Goal: Task Accomplishment & Management: Complete application form

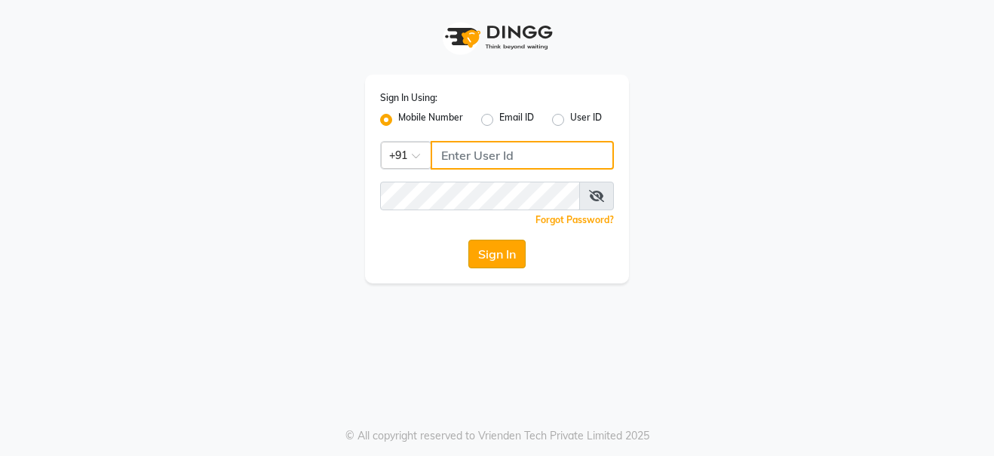
type input "9108045366"
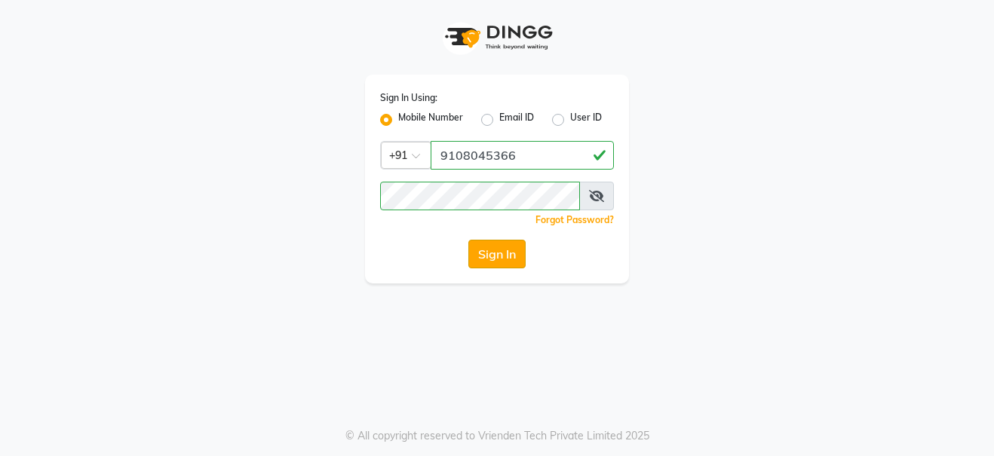
click at [494, 253] on button "Sign In" at bounding box center [496, 254] width 57 height 29
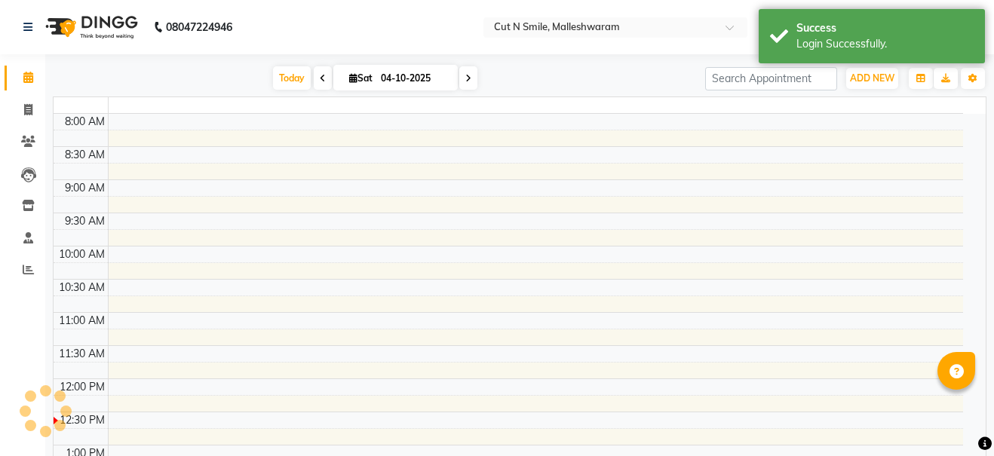
click at [494, 253] on td at bounding box center [536, 255] width 856 height 17
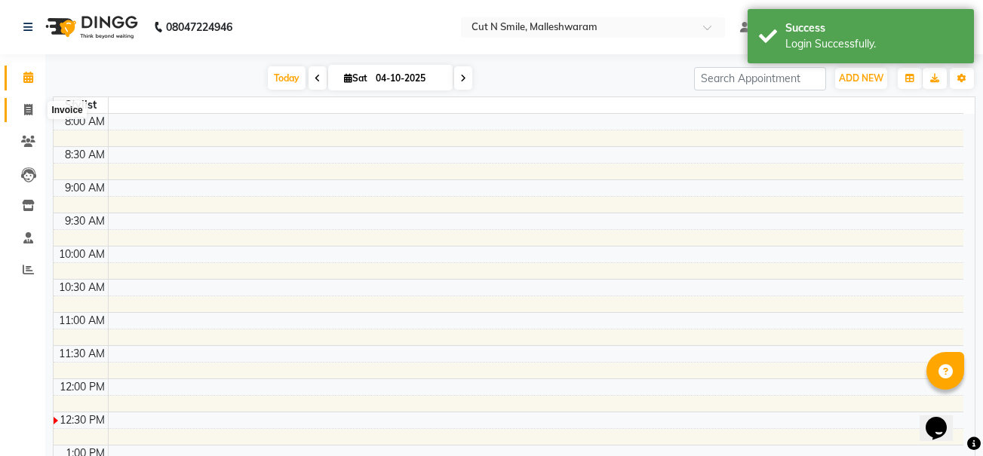
click at [26, 114] on icon at bounding box center [28, 109] width 8 height 11
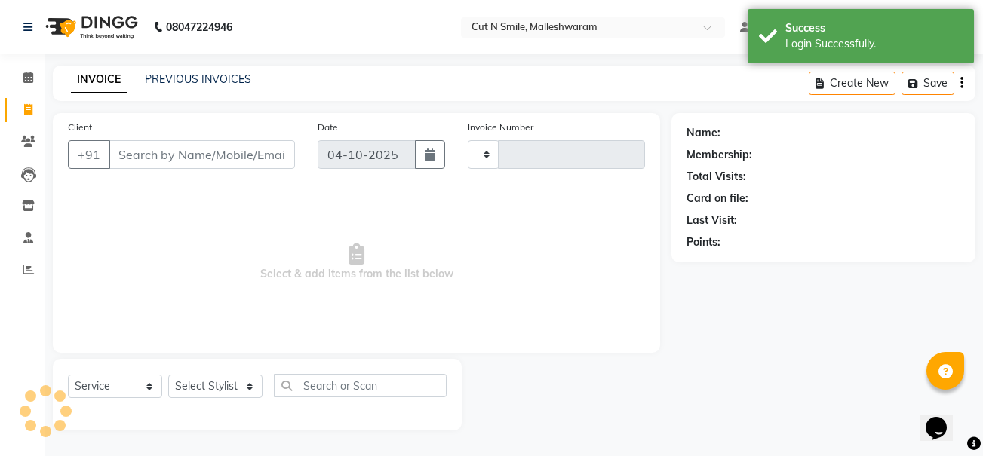
click at [26, 114] on icon at bounding box center [28, 109] width 8 height 11
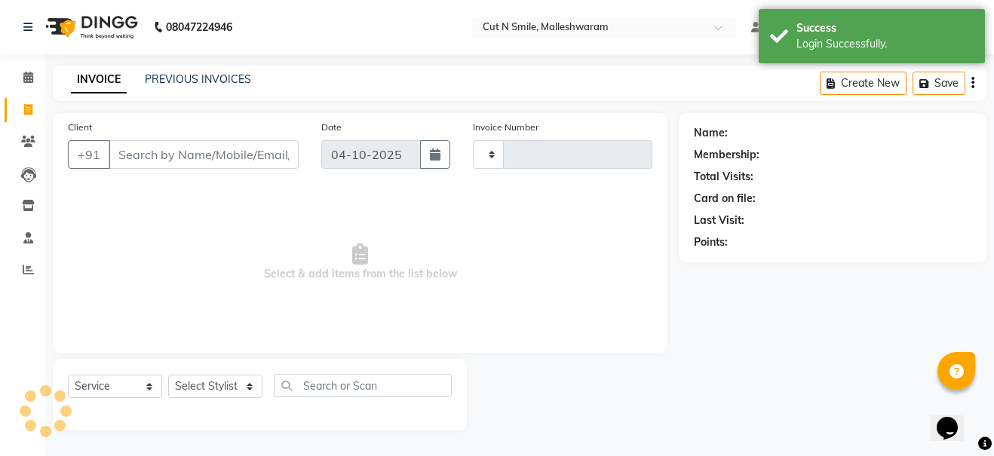
select select "service"
select select "7223"
type input "222"
click at [167, 155] on input "Client" at bounding box center [204, 154] width 190 height 29
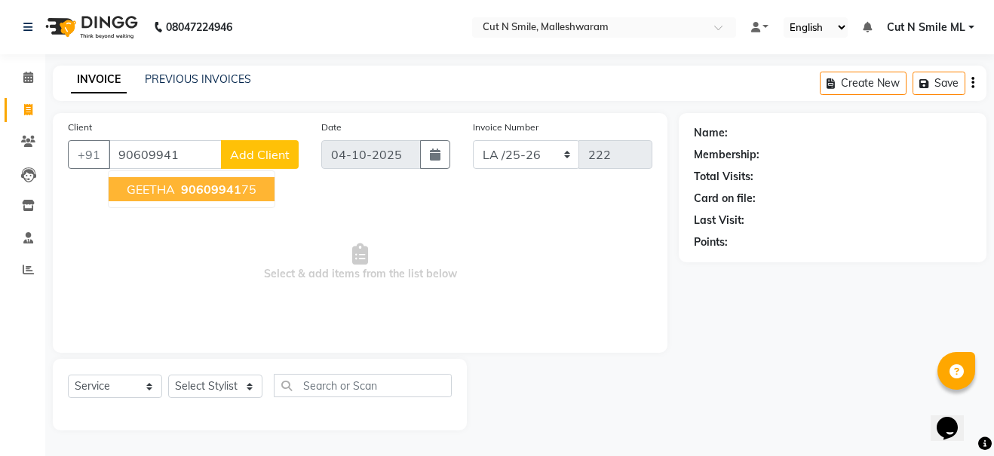
click at [192, 187] on span "90609941" at bounding box center [211, 189] width 60 height 15
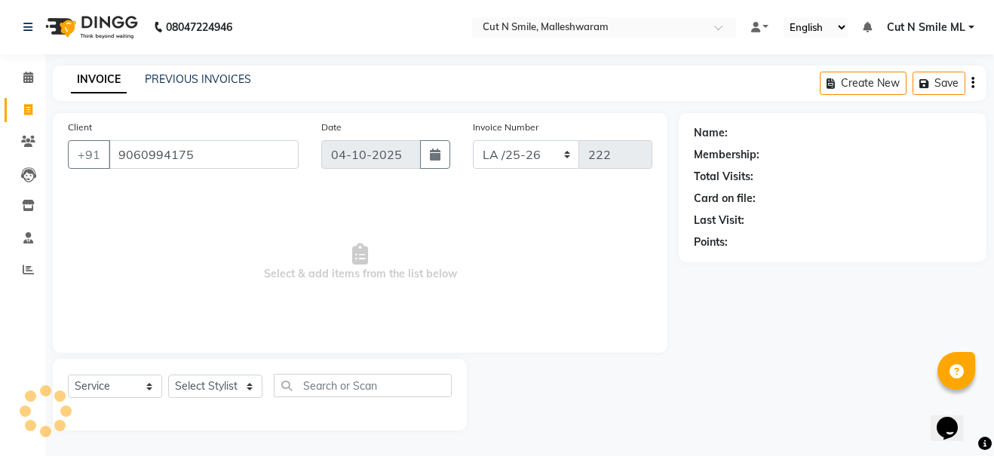
type input "9060994175"
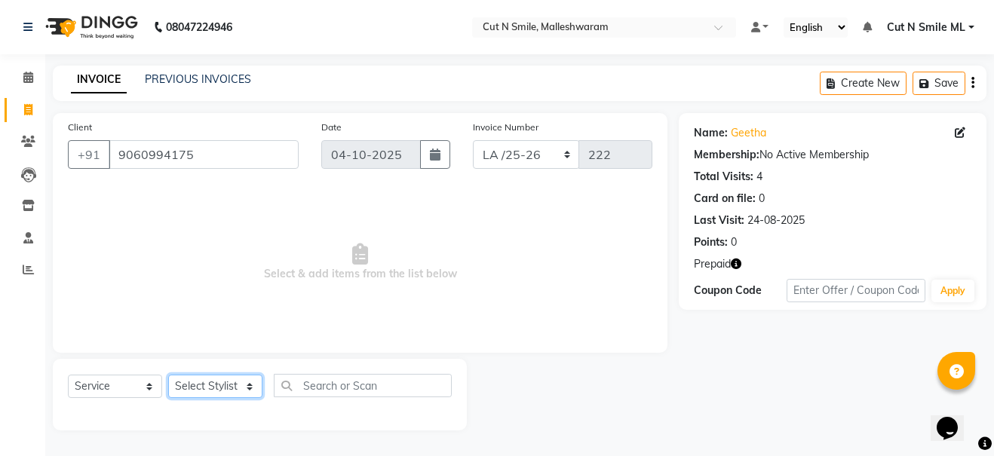
click at [204, 389] on select "Select Stylist Aarif 17M [PERSON_NAME] 9M Ajim 17M [PERSON_NAME] 17M Ali ML Ali…" at bounding box center [215, 386] width 94 height 23
click at [330, 425] on div "Select Service Product Membership Package Voucher Prepaid Gift Card Select Styl…" at bounding box center [260, 395] width 414 height 72
click at [255, 336] on span "Select & add items from the list below" at bounding box center [360, 262] width 585 height 151
click at [239, 428] on div "Select Service Product Membership Package Voucher Prepaid Gift Card Select Styl…" at bounding box center [260, 395] width 414 height 72
click at [735, 263] on icon "button" at bounding box center [736, 264] width 11 height 11
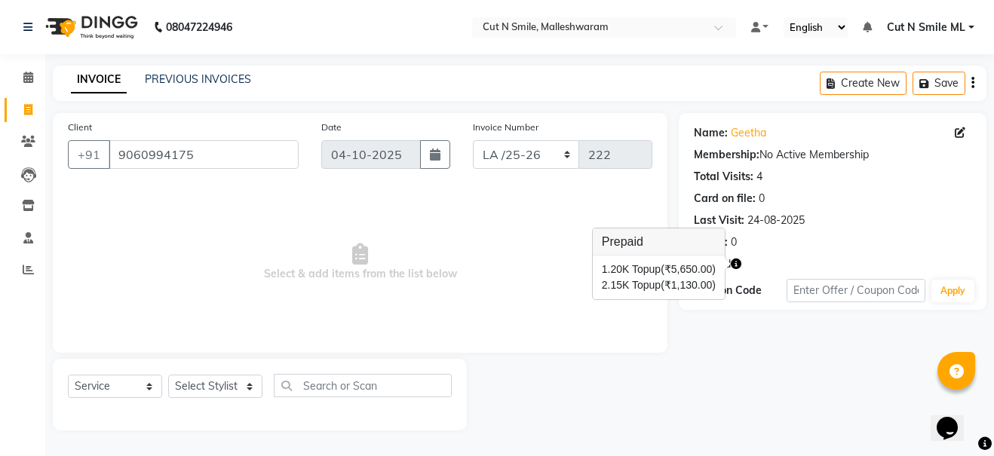
click at [281, 423] on div "Select Service Product Membership Package Voucher Prepaid Gift Card Select Styl…" at bounding box center [260, 395] width 414 height 72
click at [186, 354] on div "Client [PHONE_NUMBER] Date [DATE] Invoice Number NW/25-26 SW/2025-26 NA/2025-26…" at bounding box center [359, 272] width 637 height 318
click at [214, 427] on div "Select Service Product Membership Package Voucher Prepaid Gift Card Select Styl…" at bounding box center [260, 395] width 414 height 72
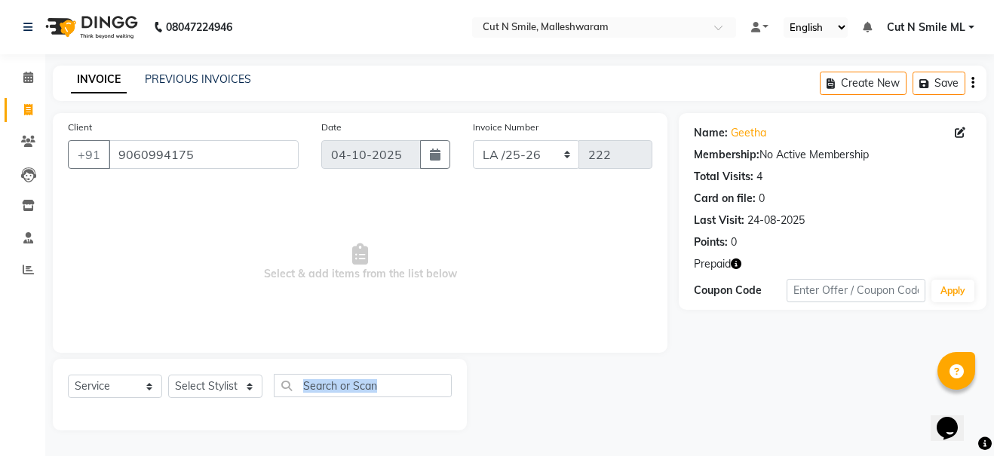
click at [214, 427] on div "Select Service Product Membership Package Voucher Prepaid Gift Card Select Styl…" at bounding box center [260, 395] width 414 height 72
click at [167, 431] on main "INVOICE PREVIOUS INVOICES Create New Save Client [PHONE_NUMBER] Date [DATE] Inv…" at bounding box center [519, 260] width 949 height 388
click at [206, 387] on select "Select Stylist Aarif 17M [PERSON_NAME] 9M Ajim 17M [PERSON_NAME] 17M Ali ML Ali…" at bounding box center [215, 386] width 94 height 23
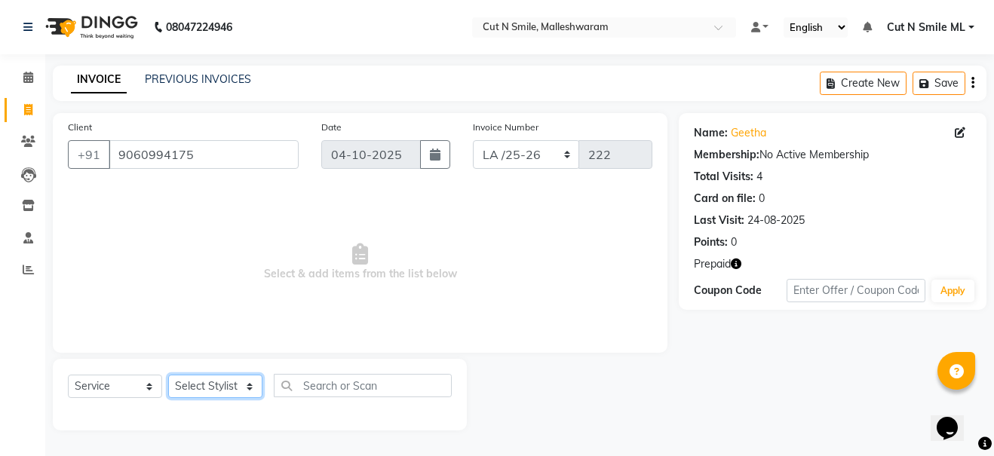
select select "60581"
click at [168, 375] on select "Select Stylist Aarif 17M [PERSON_NAME] 9M Ajim 17M [PERSON_NAME] 17M Ali ML Ali…" at bounding box center [215, 386] width 94 height 23
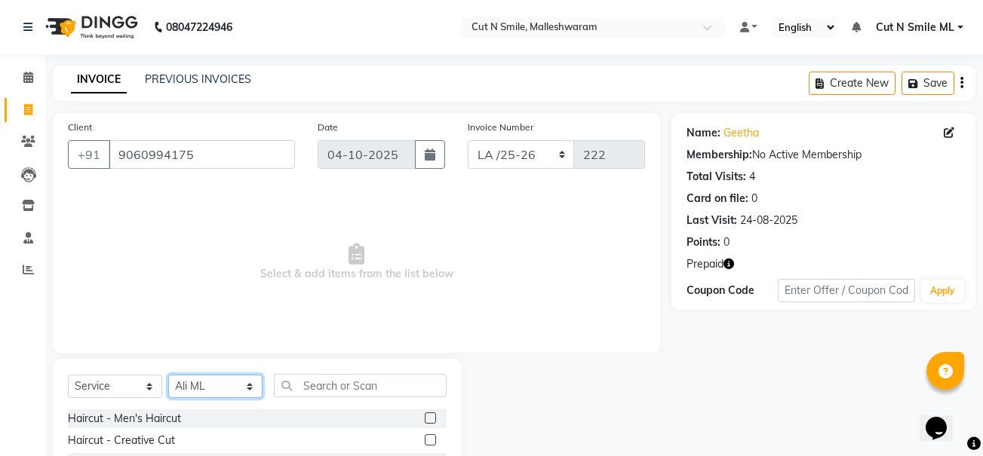
click at [201, 386] on select "Select Stylist Aarif 17M [PERSON_NAME] 9M Ajim 17M [PERSON_NAME] 17M Ali ML Ali…" at bounding box center [215, 386] width 94 height 23
click at [208, 381] on select "Select Stylist Aarif 17M [PERSON_NAME] 9M Ajim 17M [PERSON_NAME] 17M Ali ML Ali…" at bounding box center [215, 386] width 94 height 23
click at [425, 438] on label at bounding box center [430, 440] width 11 height 11
click at [425, 438] on input "checkbox" at bounding box center [430, 441] width 10 height 10
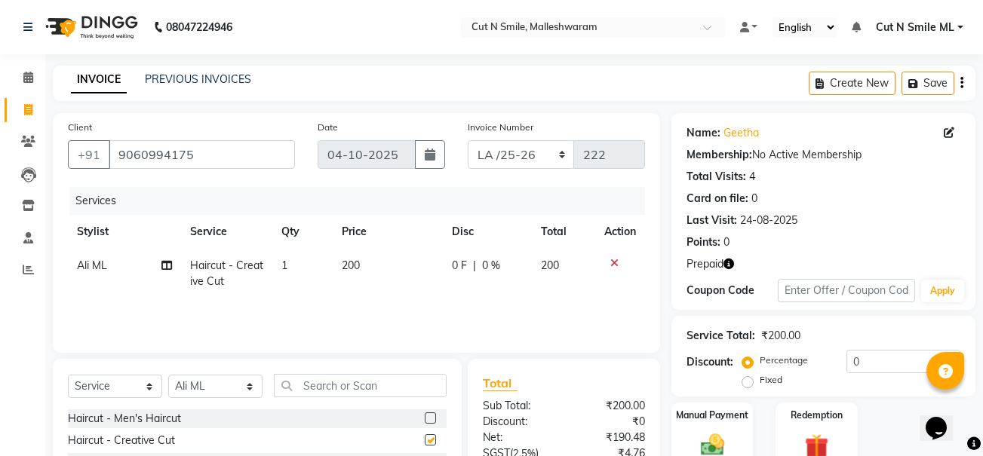
checkbox input "false"
click at [814, 417] on label "Redemption" at bounding box center [817, 414] width 54 height 14
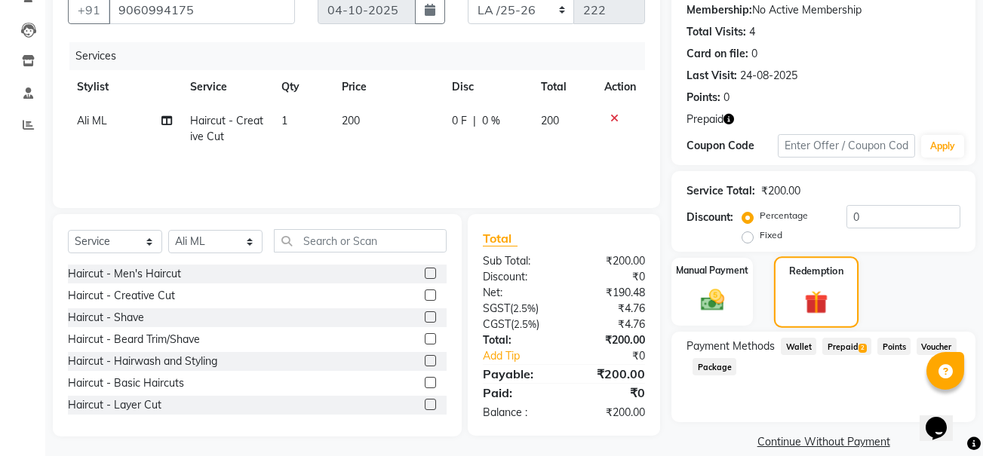
scroll to position [148, 0]
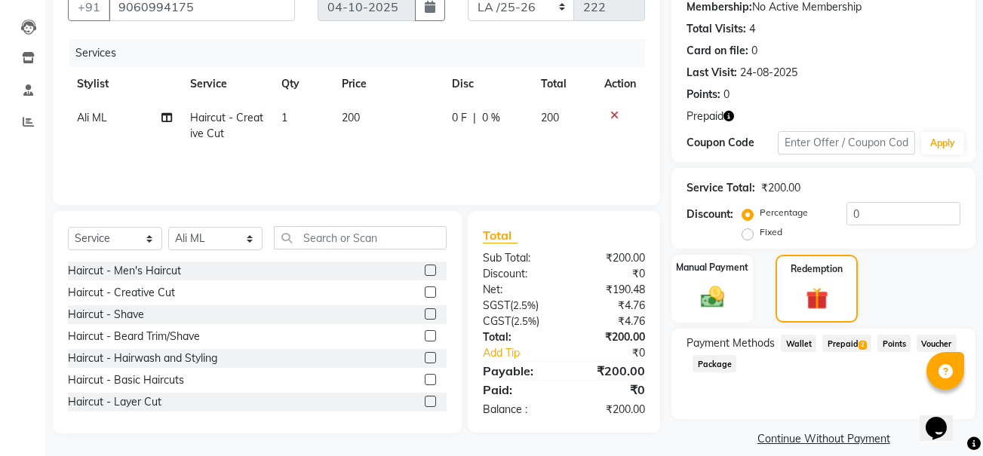
click at [848, 343] on span "Prepaid 2" at bounding box center [846, 343] width 49 height 17
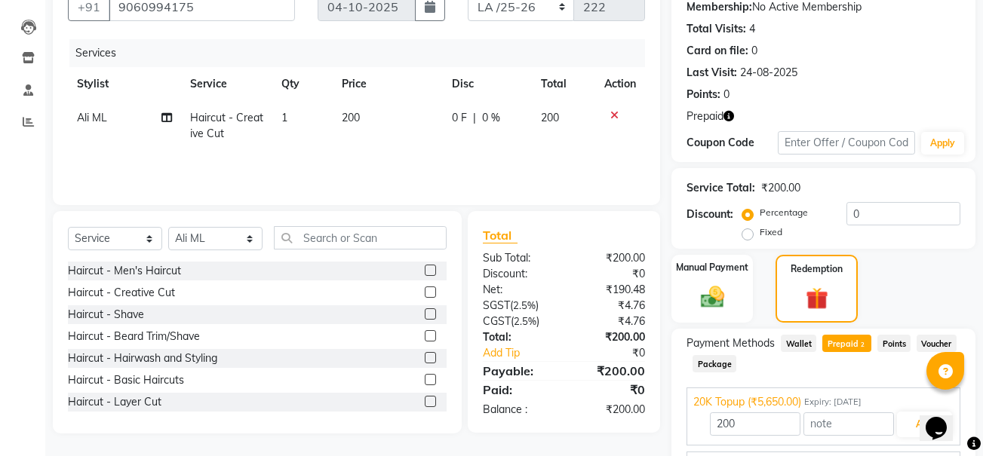
scroll to position [232, 0]
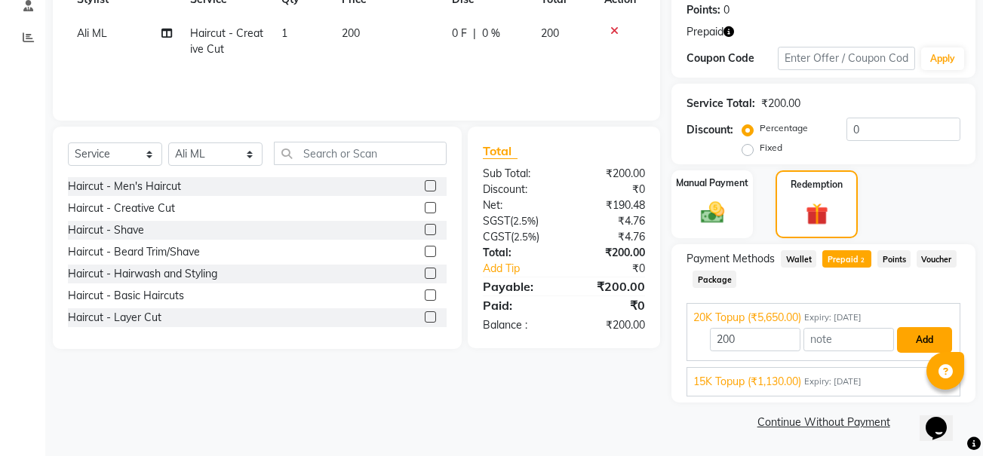
click at [914, 332] on button "Add" at bounding box center [924, 340] width 55 height 26
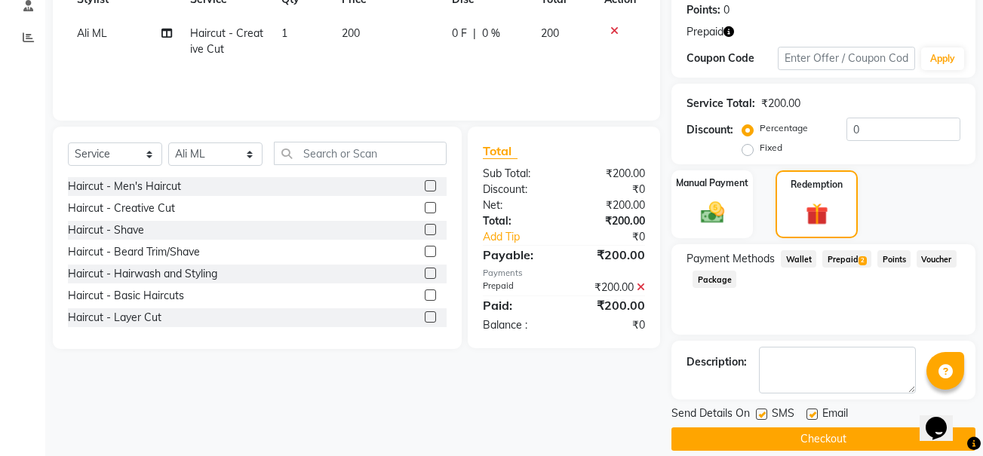
click at [834, 438] on button "Checkout" at bounding box center [823, 439] width 304 height 23
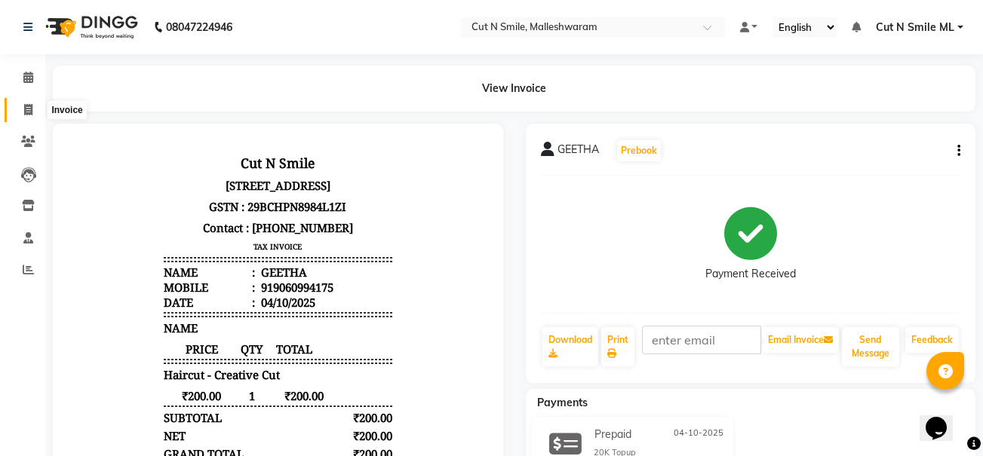
click at [24, 108] on icon at bounding box center [28, 109] width 8 height 11
select select "service"
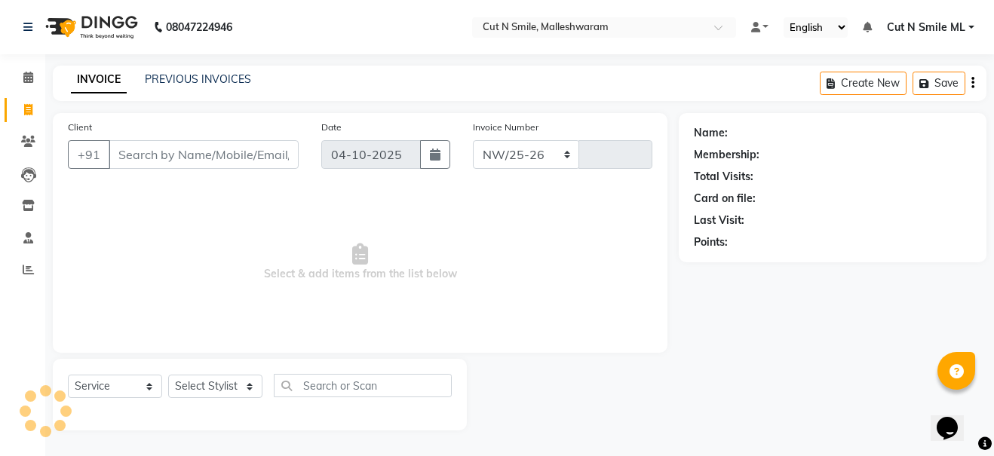
select select "7223"
type input "223"
click at [185, 155] on input "Client" at bounding box center [204, 154] width 190 height 29
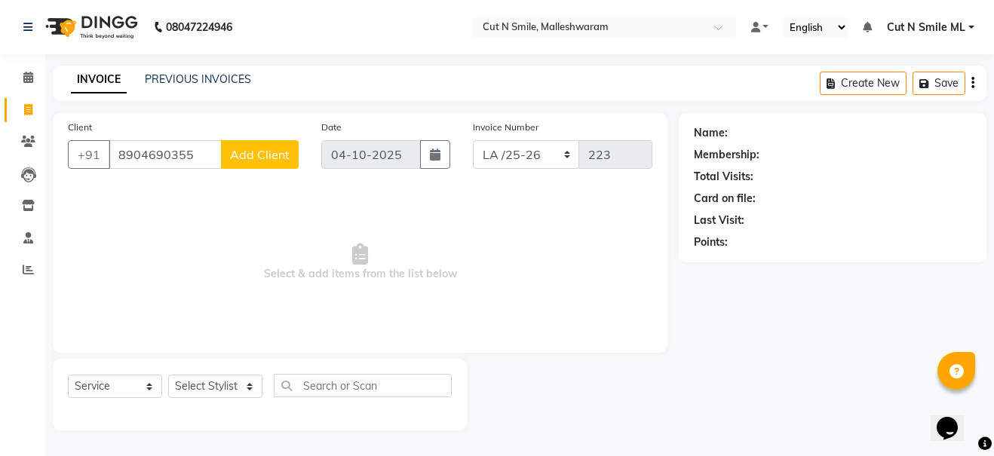
type input "8904690355"
click at [258, 160] on span "Add Client" at bounding box center [260, 154] width 60 height 15
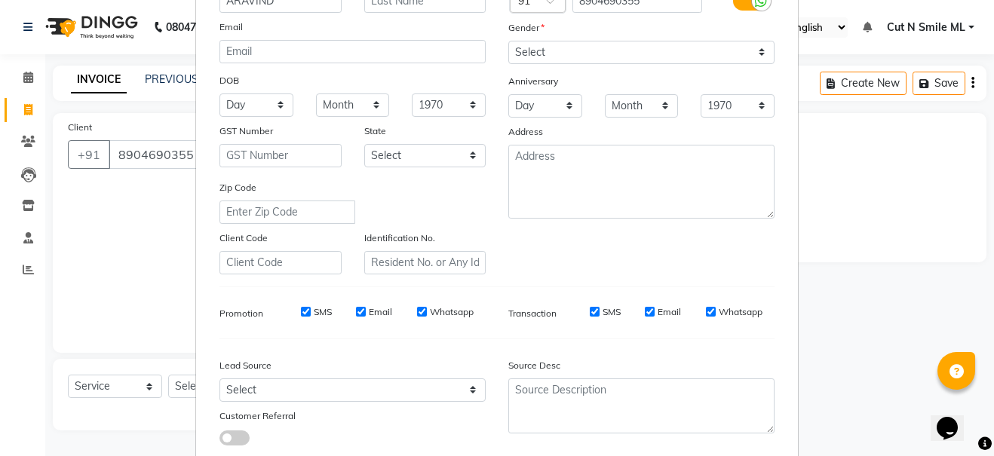
scroll to position [240, 0]
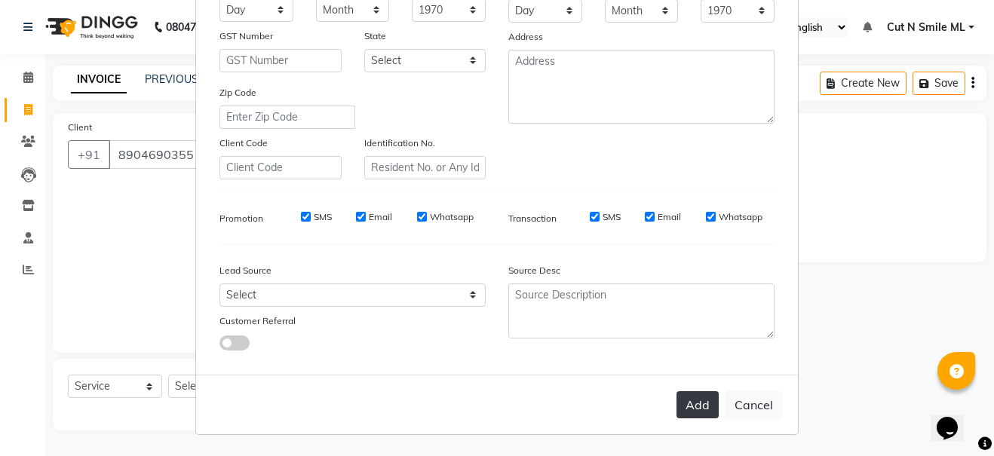
type input "ARAVIND"
click at [685, 404] on button "Add" at bounding box center [698, 405] width 42 height 27
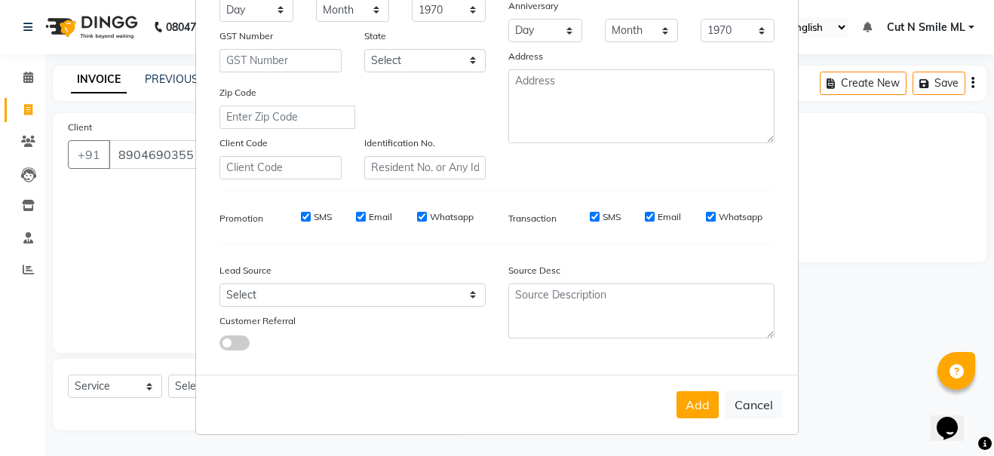
scroll to position [0, 0]
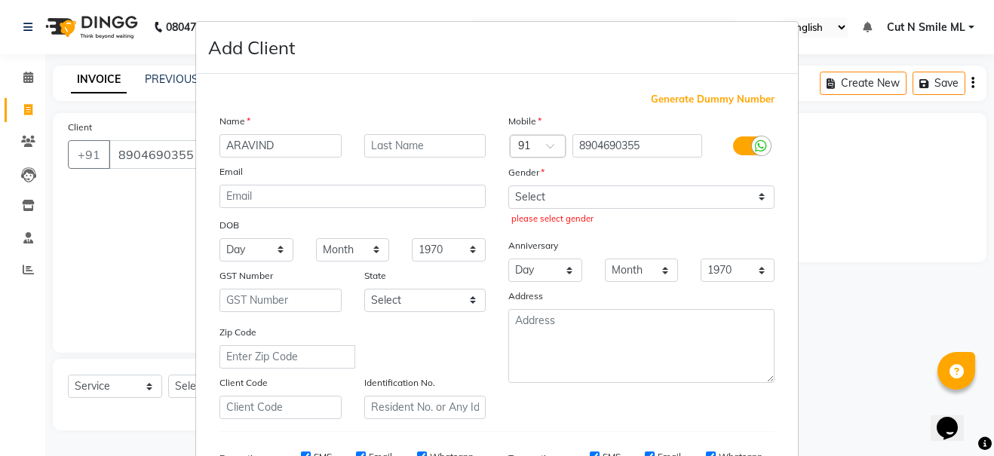
click at [586, 88] on div "Generate Dummy Number Name ARAVIND Email DOB Day 01 02 03 04 05 06 07 08 09 10 …" at bounding box center [497, 344] width 602 height 541
click at [642, 148] on input "8904690355" at bounding box center [638, 145] width 131 height 23
click at [573, 199] on select "Select [DEMOGRAPHIC_DATA] [DEMOGRAPHIC_DATA] Other Prefer Not To Say" at bounding box center [641, 197] width 266 height 23
select select "[DEMOGRAPHIC_DATA]"
click at [508, 186] on select "Select [DEMOGRAPHIC_DATA] [DEMOGRAPHIC_DATA] Other Prefer Not To Say" at bounding box center [641, 197] width 266 height 23
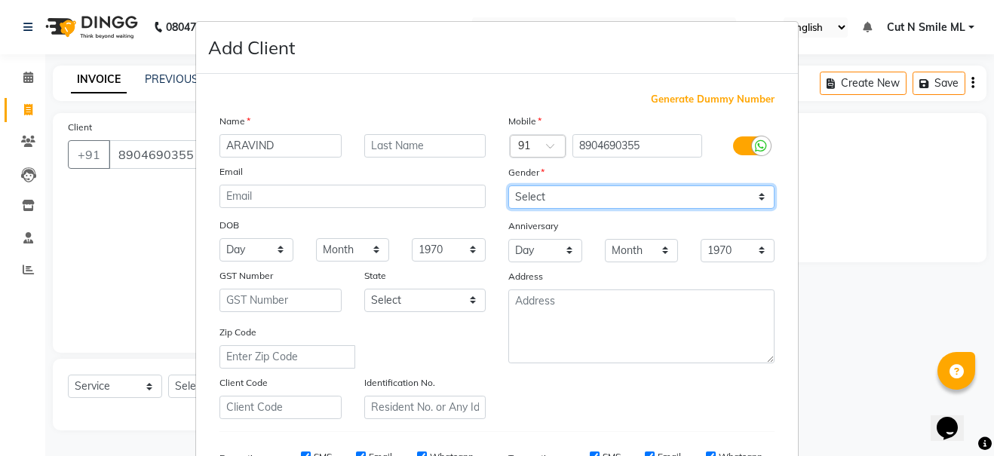
click at [561, 203] on select "Select [DEMOGRAPHIC_DATA] [DEMOGRAPHIC_DATA] Other Prefer Not To Say" at bounding box center [641, 197] width 266 height 23
click at [508, 186] on select "Select [DEMOGRAPHIC_DATA] [DEMOGRAPHIC_DATA] Other Prefer Not To Say" at bounding box center [641, 197] width 266 height 23
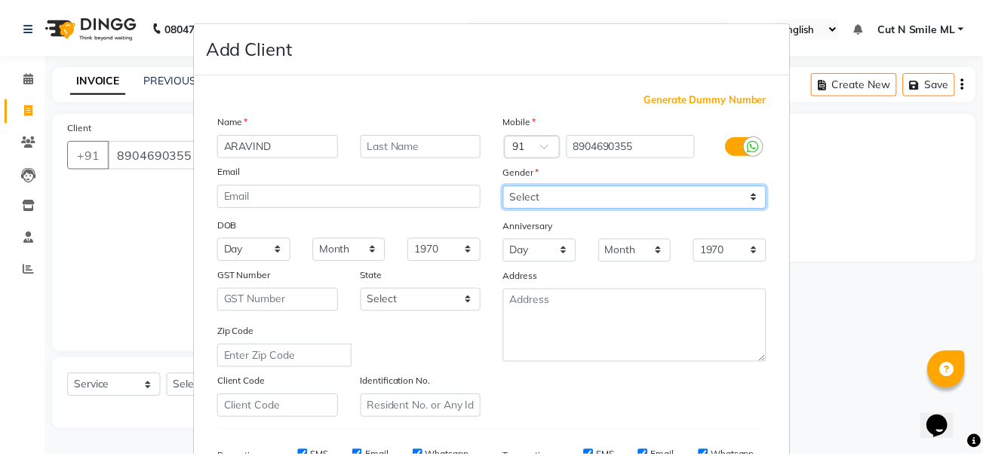
scroll to position [240, 0]
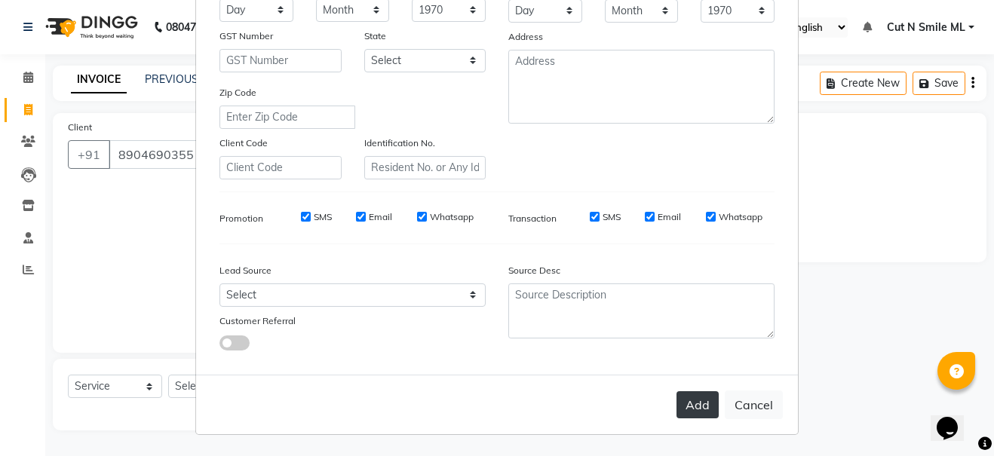
click at [699, 407] on button "Add" at bounding box center [698, 405] width 42 height 27
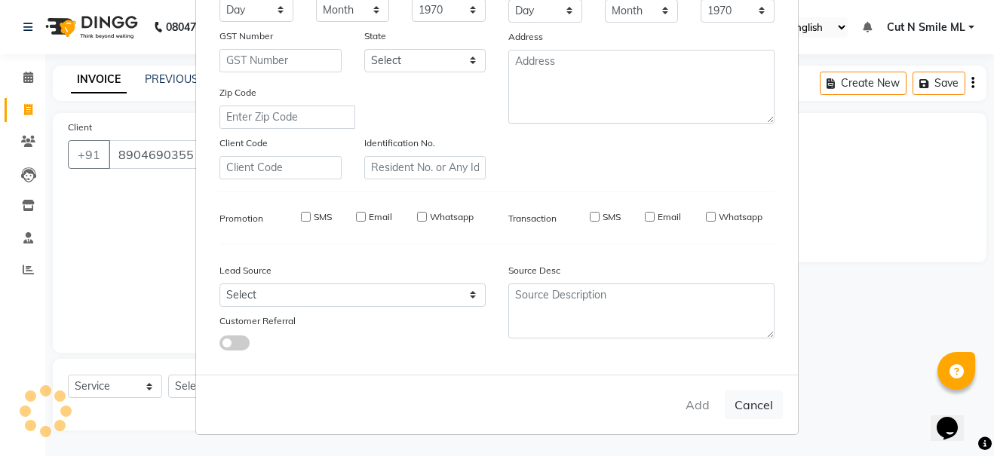
select select
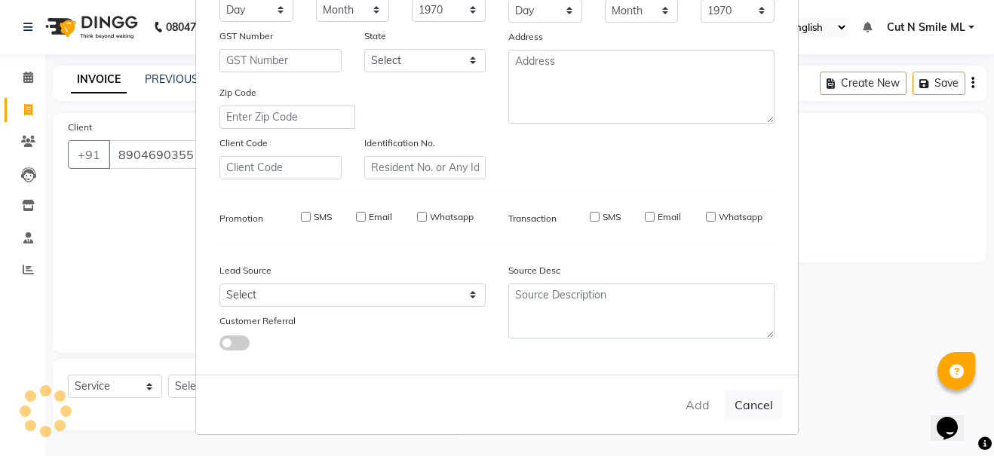
select select
checkbox input "false"
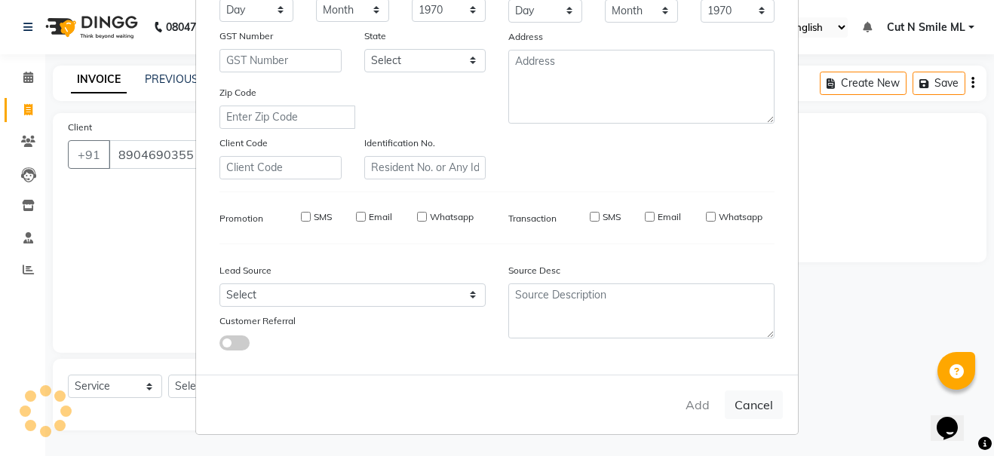
checkbox input "false"
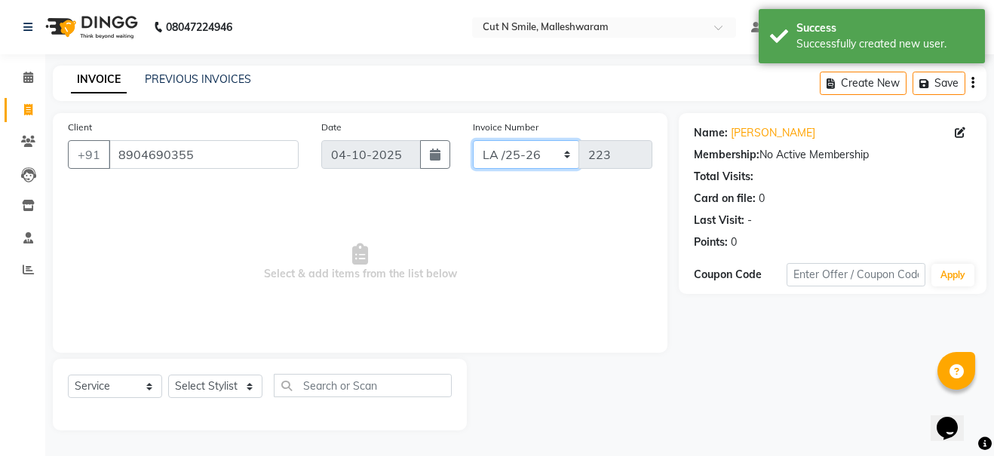
click at [521, 158] on select "NW/25-26 SW/2025-26 NA/2025-26 VN/25-26 LA /25-26" at bounding box center [526, 154] width 107 height 29
select select "7226"
click at [473, 140] on select "NW/25-26 SW/2025-26 NA/2025-26 VN/25-26 LA /25-26" at bounding box center [526, 154] width 107 height 29
type input "788"
click at [244, 380] on select "Select Stylist Aarif 17M [PERSON_NAME] 9M Ajim 17M [PERSON_NAME] 17M Ali ML Ali…" at bounding box center [215, 386] width 94 height 23
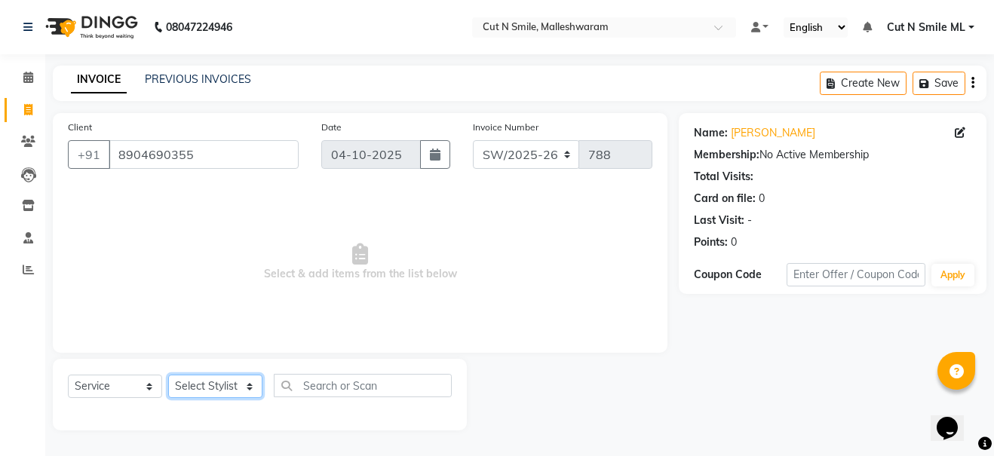
select select "84818"
click at [168, 375] on select "Select Stylist Aarif 17M [PERSON_NAME] 9M Ajim 17M [PERSON_NAME] 17M Ali ML Ali…" at bounding box center [215, 386] width 94 height 23
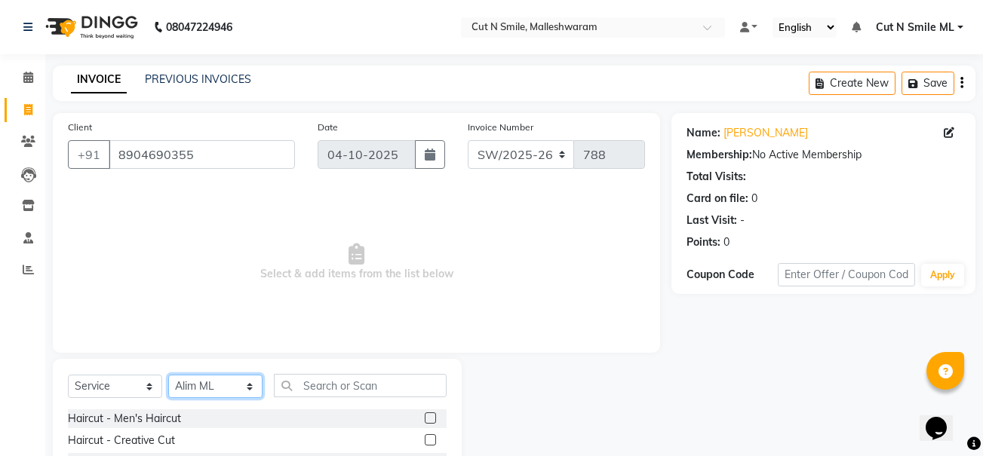
scroll to position [148, 0]
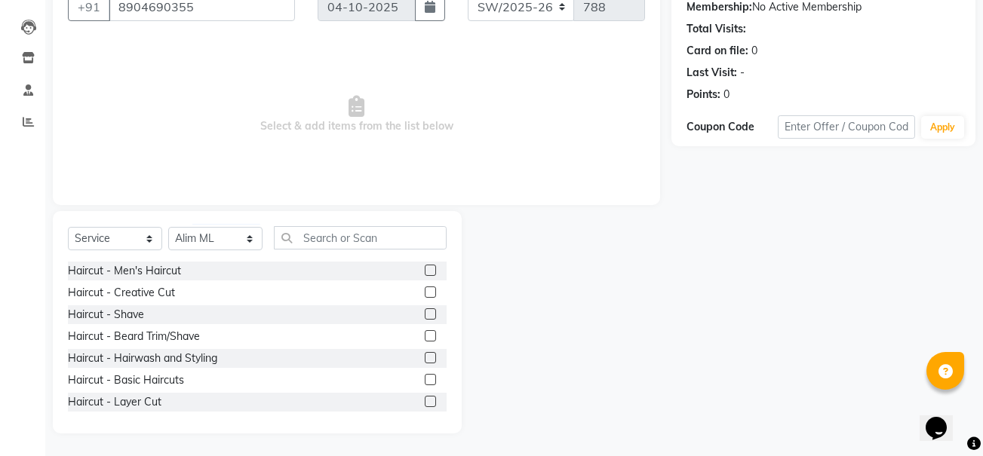
click at [425, 292] on label at bounding box center [430, 292] width 11 height 11
click at [425, 292] on input "checkbox" at bounding box center [430, 293] width 10 height 10
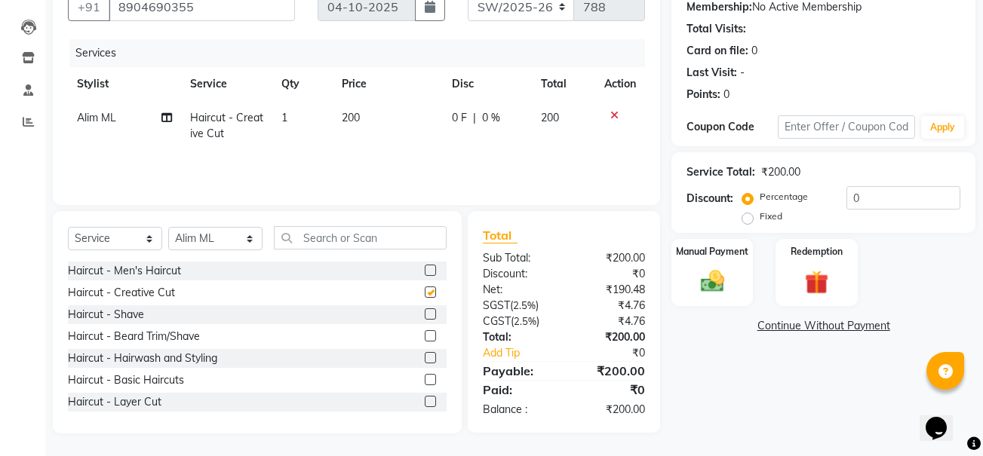
checkbox input "false"
click at [425, 339] on label at bounding box center [430, 335] width 11 height 11
click at [425, 339] on input "checkbox" at bounding box center [430, 337] width 10 height 10
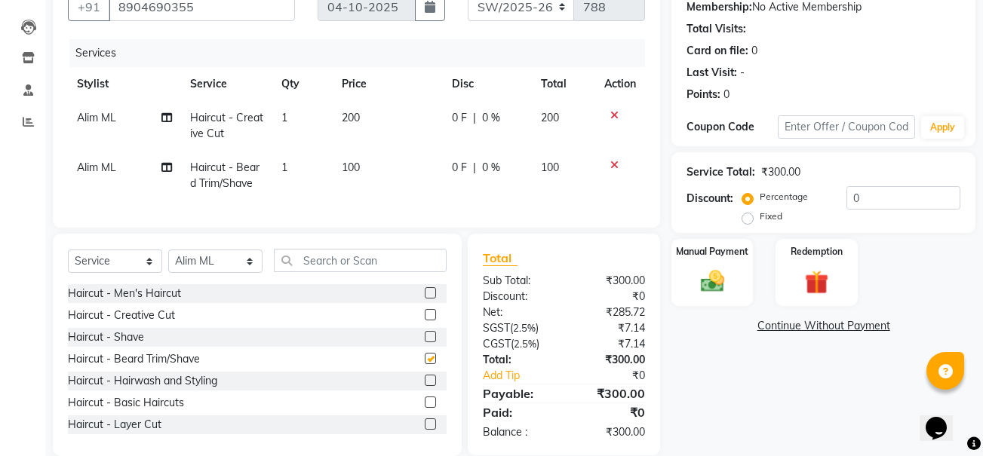
checkbox input "false"
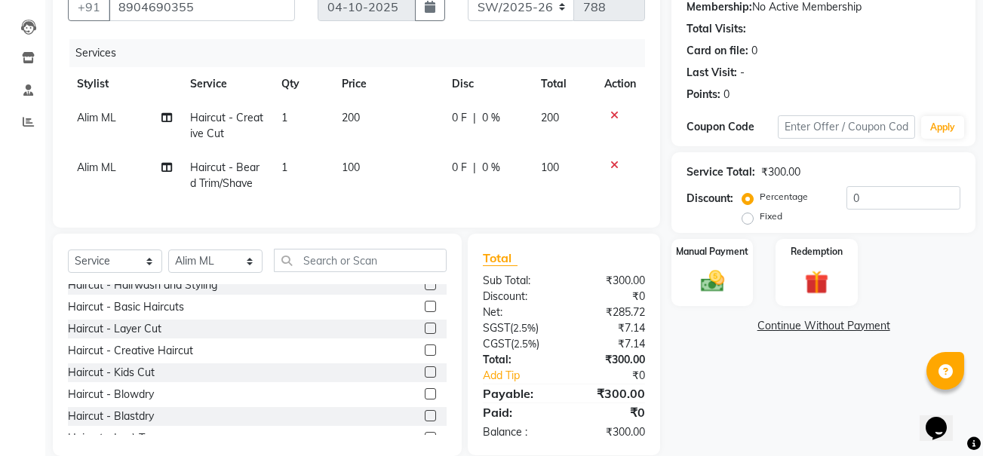
scroll to position [95, 0]
click at [425, 357] on label at bounding box center [430, 351] width 11 height 11
click at [425, 357] on input "checkbox" at bounding box center [430, 352] width 10 height 10
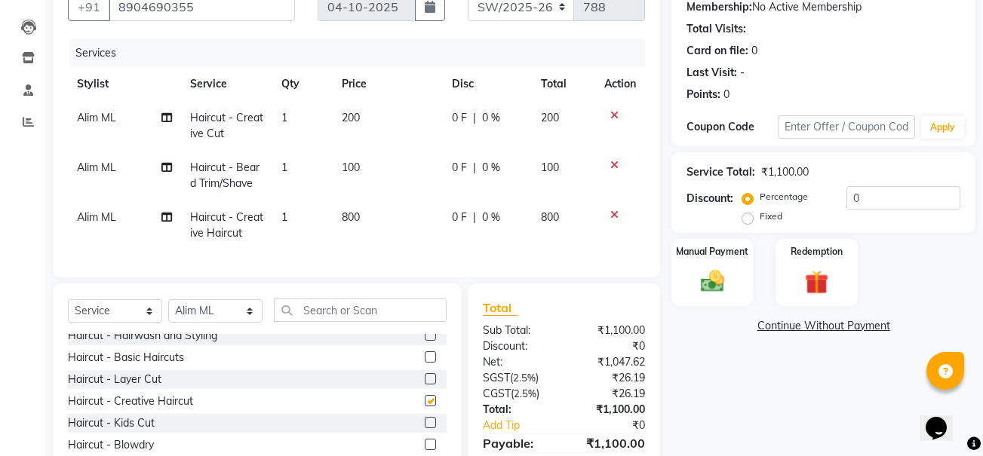
checkbox input "false"
click at [614, 215] on icon at bounding box center [614, 215] width 8 height 11
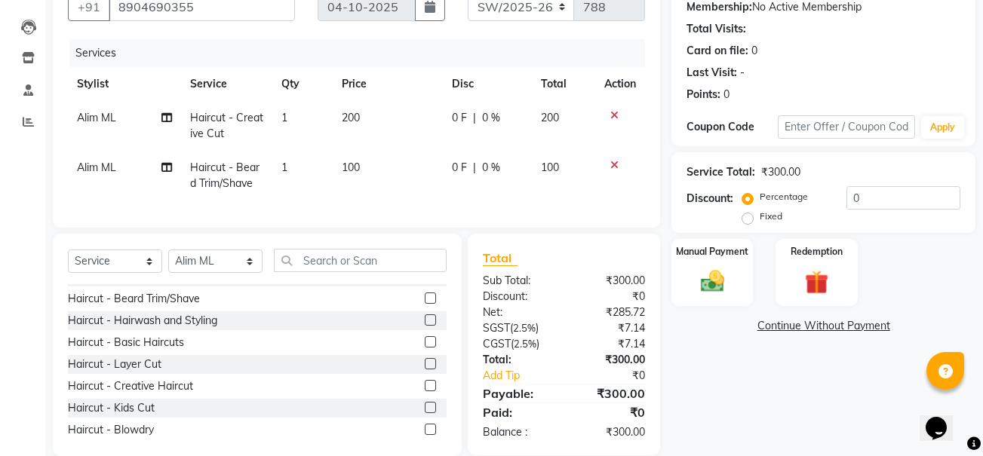
scroll to position [64, 0]
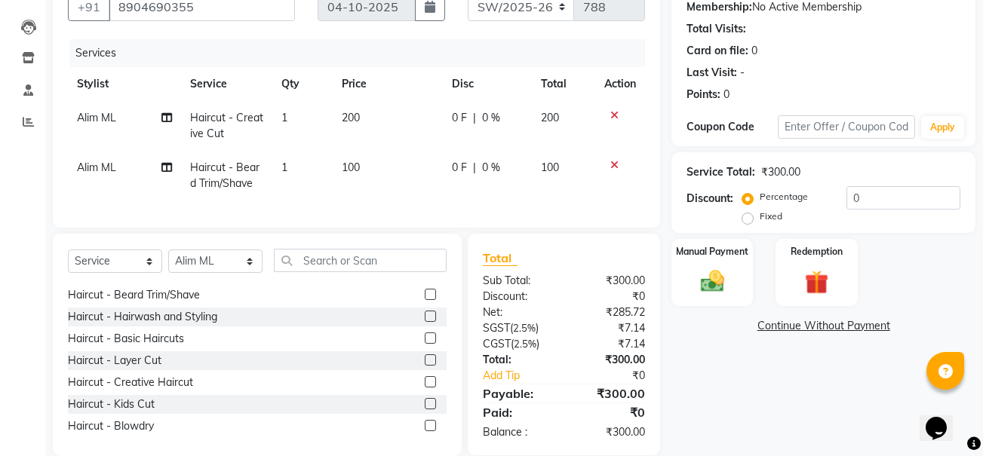
click at [425, 322] on label at bounding box center [430, 316] width 11 height 11
click at [425, 322] on input "checkbox" at bounding box center [430, 317] width 10 height 10
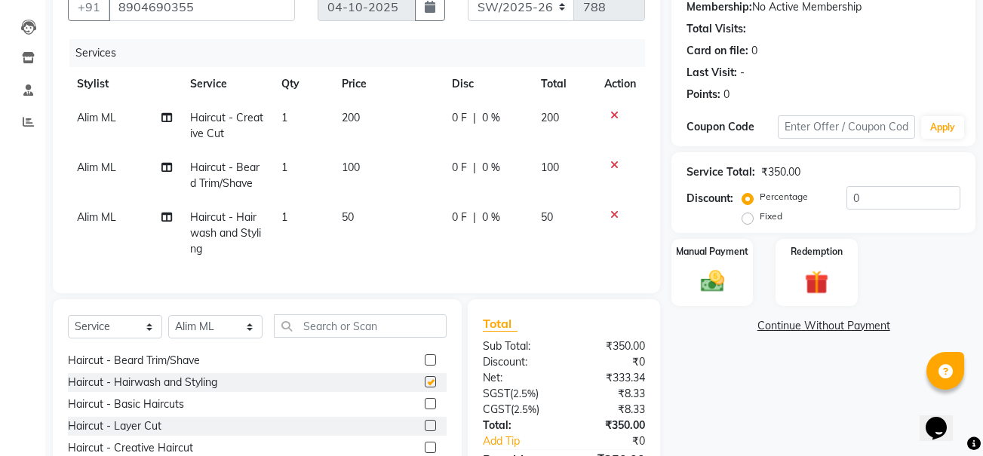
checkbox input "false"
click at [613, 214] on icon at bounding box center [614, 215] width 8 height 11
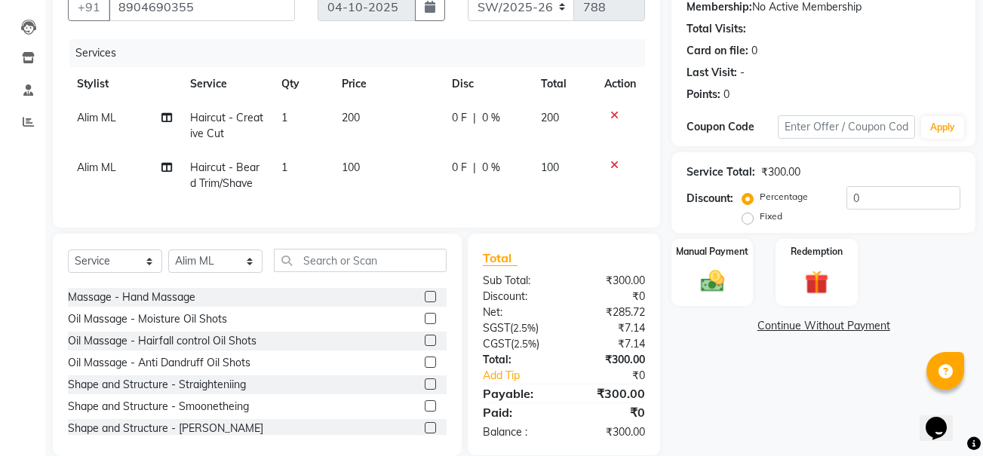
scroll to position [1006, 0]
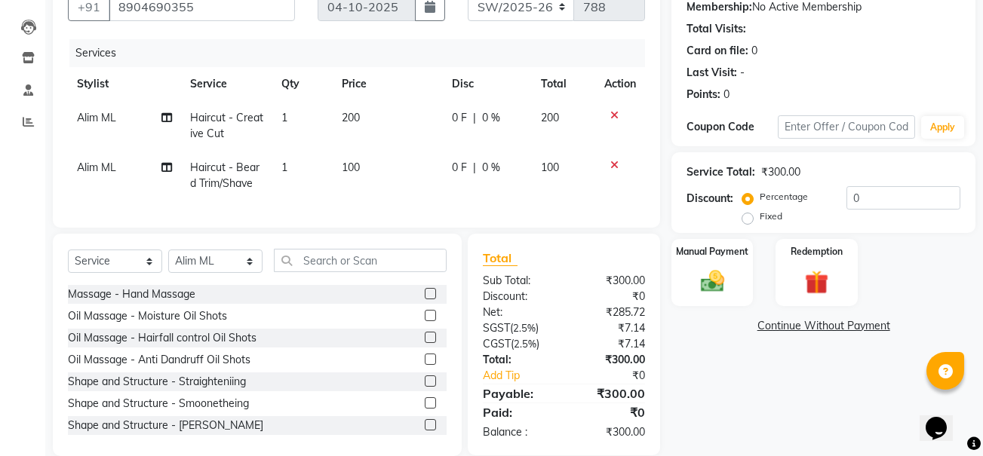
click at [425, 365] on label at bounding box center [430, 359] width 11 height 11
click at [425, 365] on input "checkbox" at bounding box center [430, 360] width 10 height 10
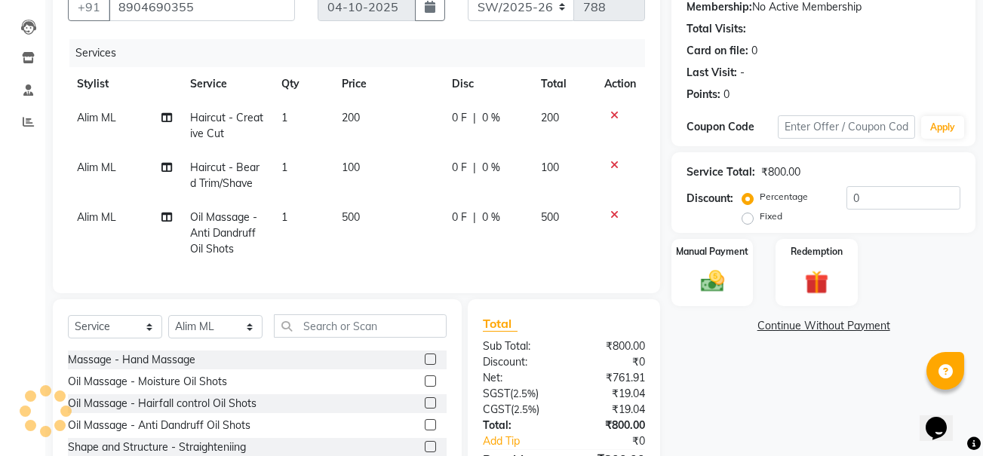
click at [615, 214] on icon at bounding box center [614, 215] width 8 height 11
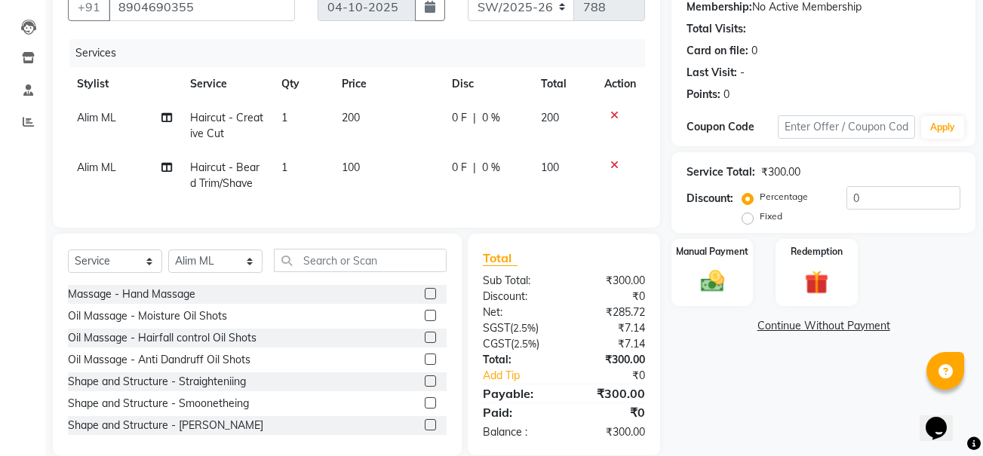
click at [425, 365] on label at bounding box center [430, 359] width 11 height 11
click at [425, 365] on input "checkbox" at bounding box center [430, 360] width 10 height 10
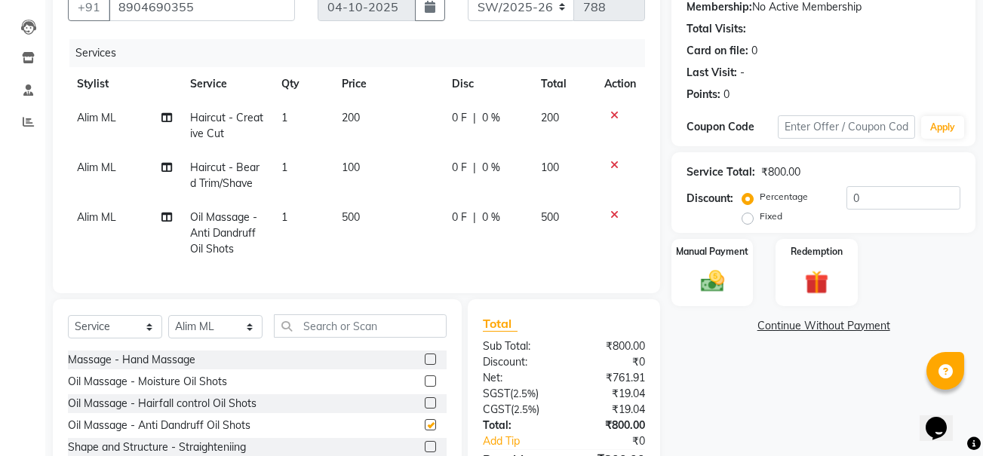
checkbox input "false"
click at [615, 212] on icon at bounding box center [614, 215] width 8 height 11
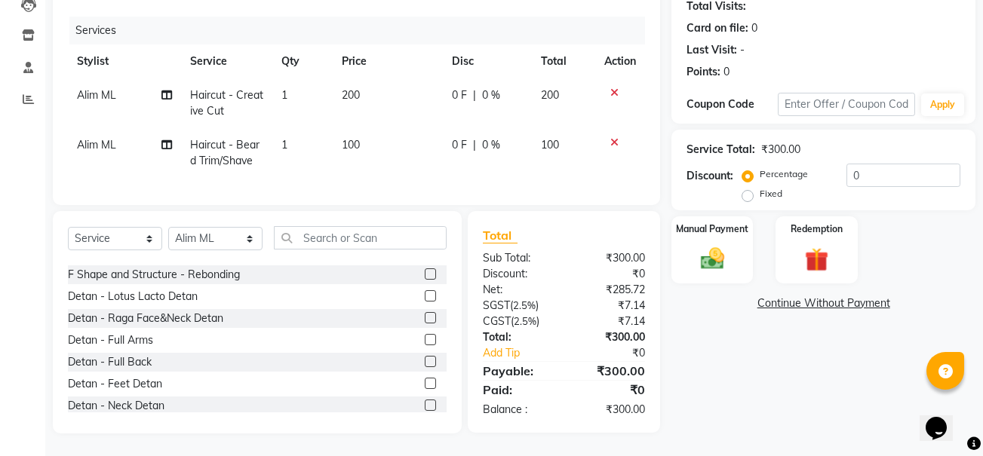
scroll to position [1178, 0]
click at [425, 317] on label at bounding box center [430, 317] width 11 height 11
click at [425, 317] on input "checkbox" at bounding box center [430, 318] width 10 height 10
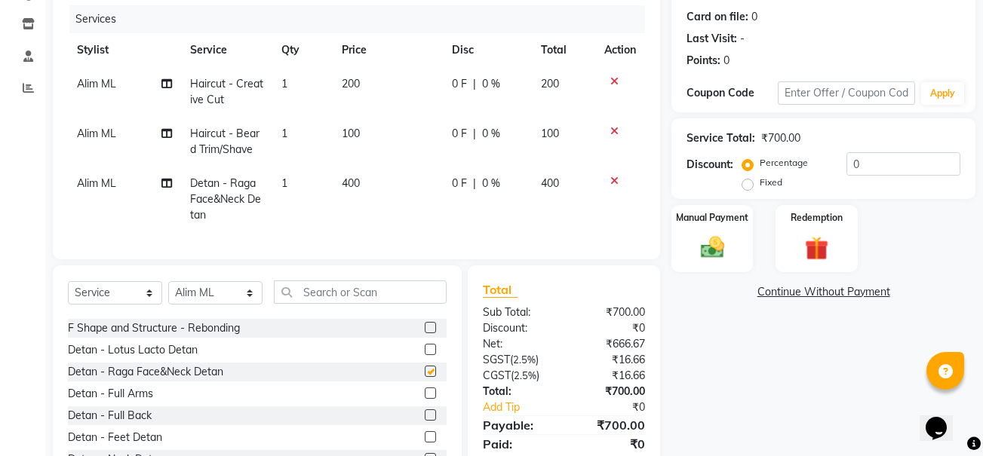
checkbox input "false"
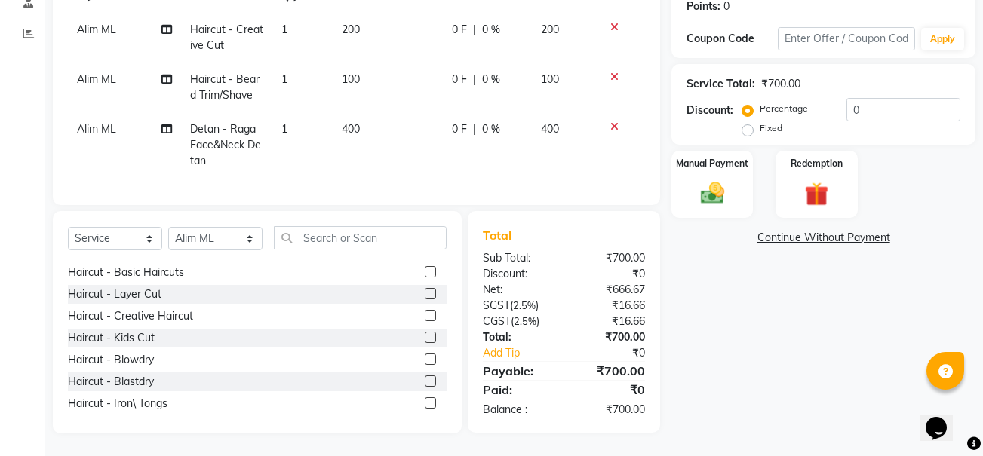
scroll to position [109, 0]
click at [425, 316] on label at bounding box center [430, 314] width 11 height 11
click at [425, 316] on input "checkbox" at bounding box center [430, 316] width 10 height 10
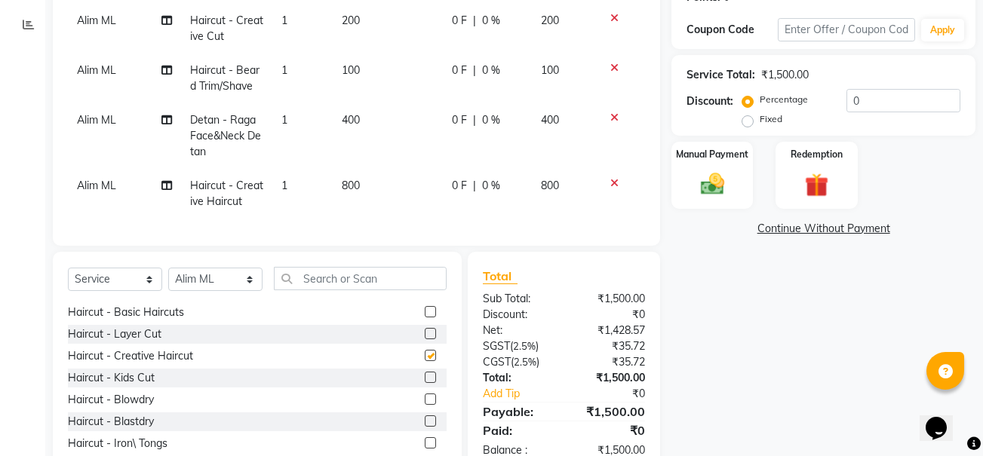
checkbox input "false"
click at [610, 182] on icon at bounding box center [614, 183] width 8 height 11
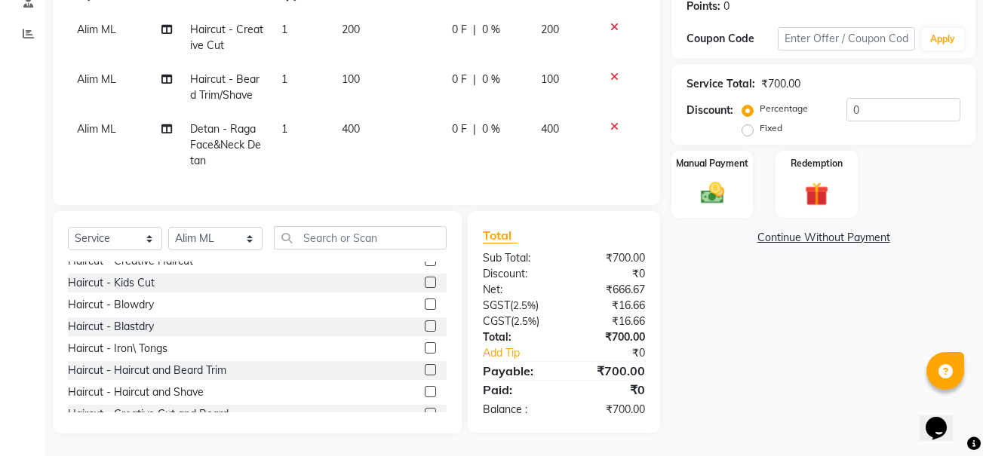
scroll to position [163, 0]
click at [425, 328] on label at bounding box center [430, 326] width 11 height 11
click at [425, 328] on input "checkbox" at bounding box center [430, 327] width 10 height 10
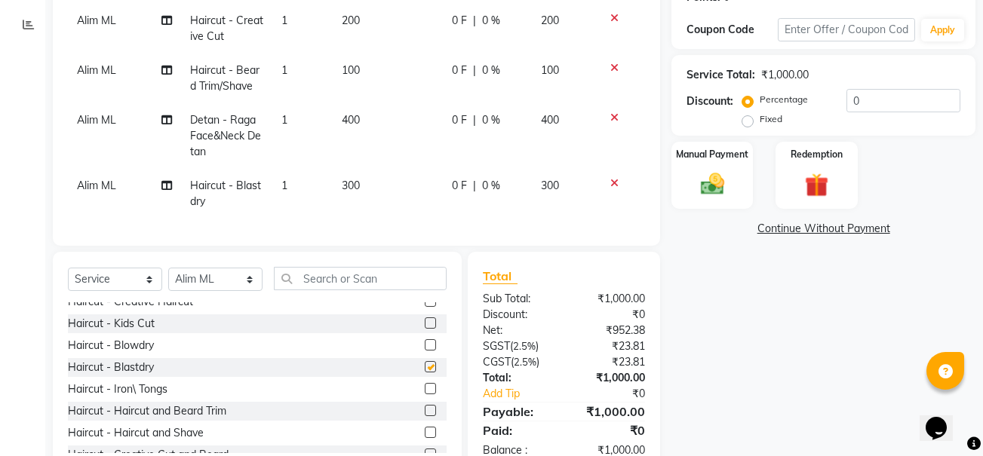
checkbox input "false"
click at [613, 181] on icon at bounding box center [614, 183] width 8 height 11
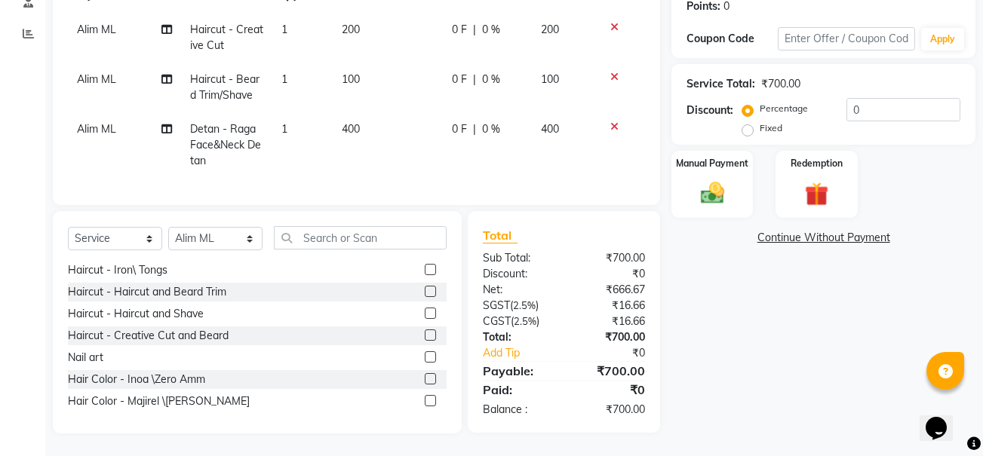
scroll to position [242, 0]
click at [425, 314] on label at bounding box center [430, 312] width 11 height 11
click at [425, 314] on input "checkbox" at bounding box center [430, 314] width 10 height 10
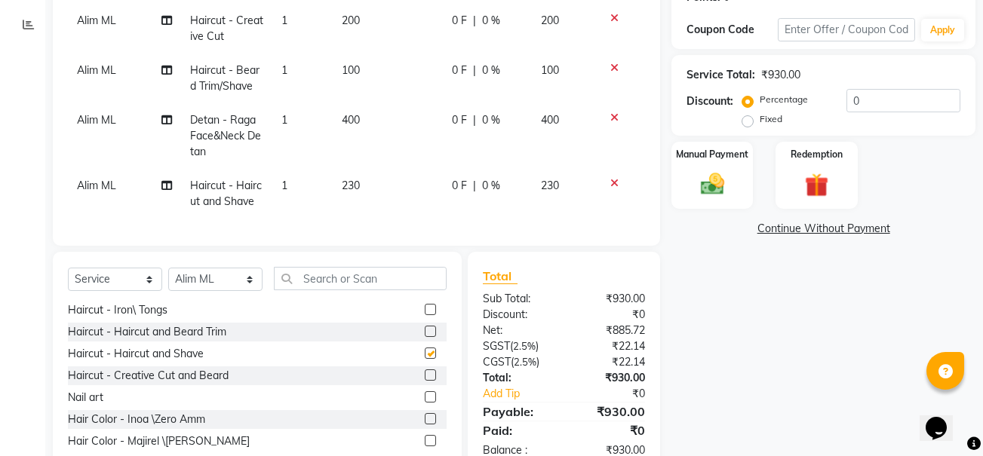
checkbox input "false"
click at [613, 179] on icon at bounding box center [614, 183] width 8 height 11
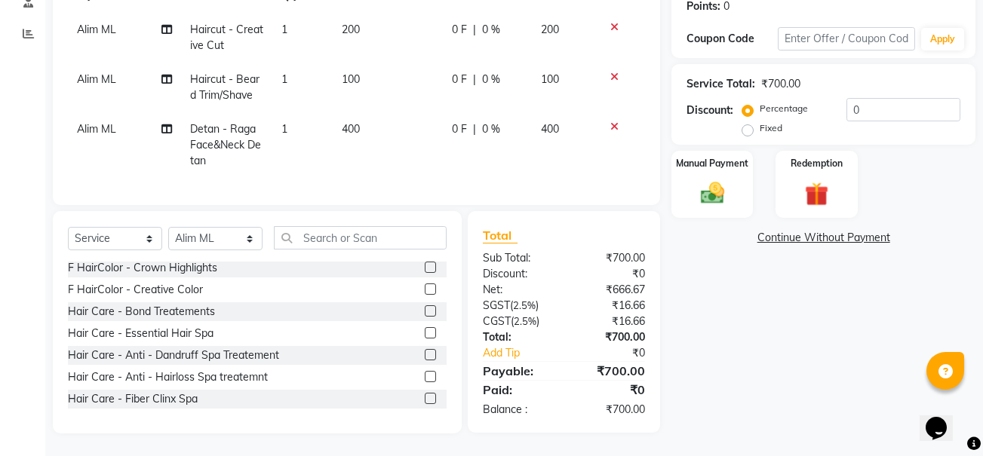
scroll to position [715, 0]
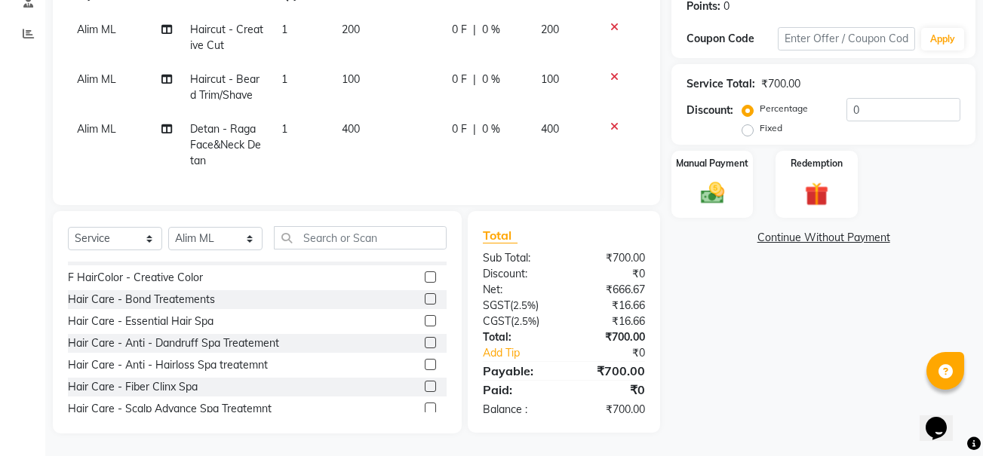
click at [425, 300] on label at bounding box center [430, 298] width 11 height 11
click at [425, 300] on input "checkbox" at bounding box center [430, 300] width 10 height 10
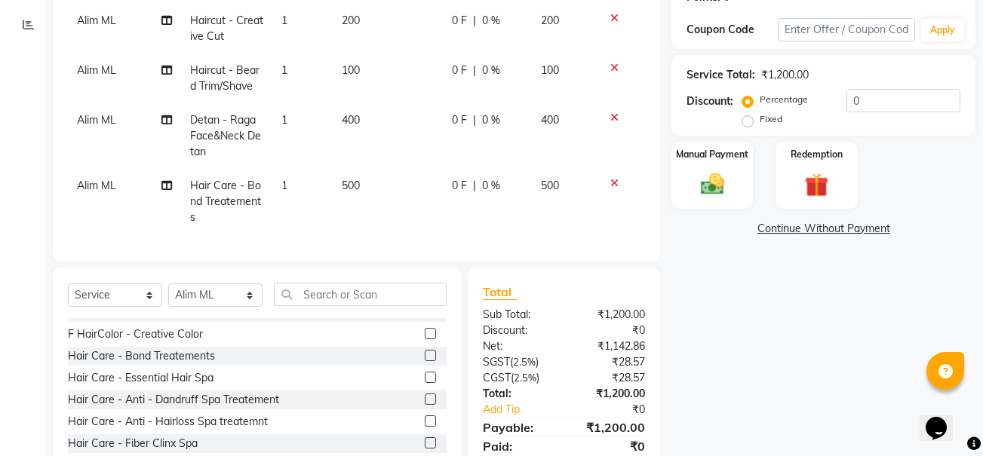
click at [613, 184] on icon at bounding box center [614, 183] width 8 height 11
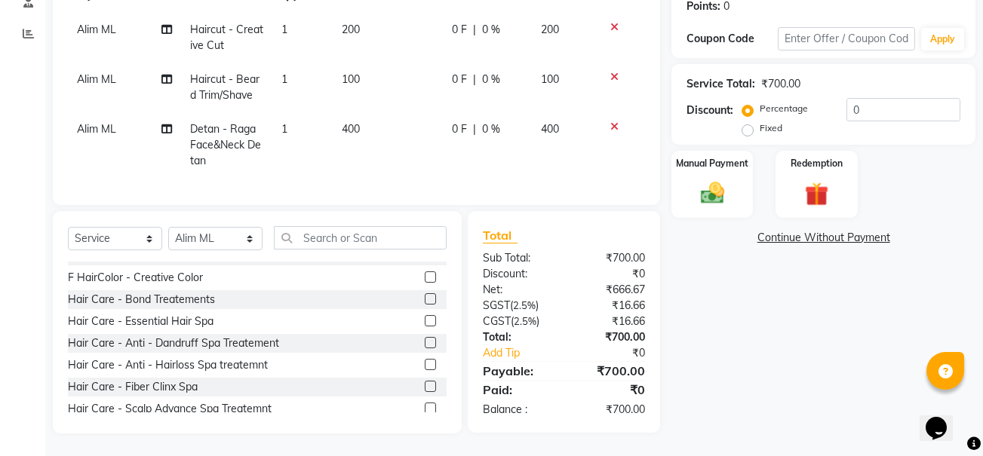
click at [425, 299] on label at bounding box center [430, 298] width 11 height 11
click at [425, 299] on input "checkbox" at bounding box center [430, 300] width 10 height 10
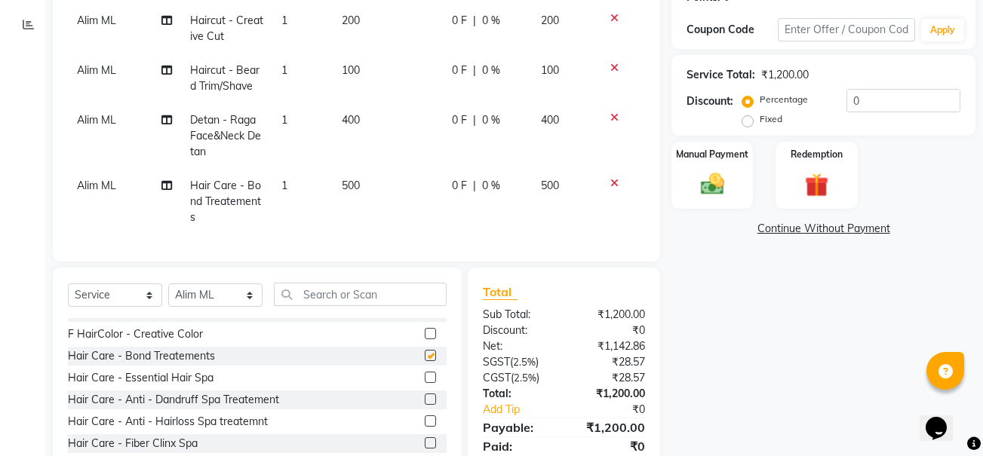
checkbox input "false"
click at [610, 181] on icon at bounding box center [614, 183] width 8 height 11
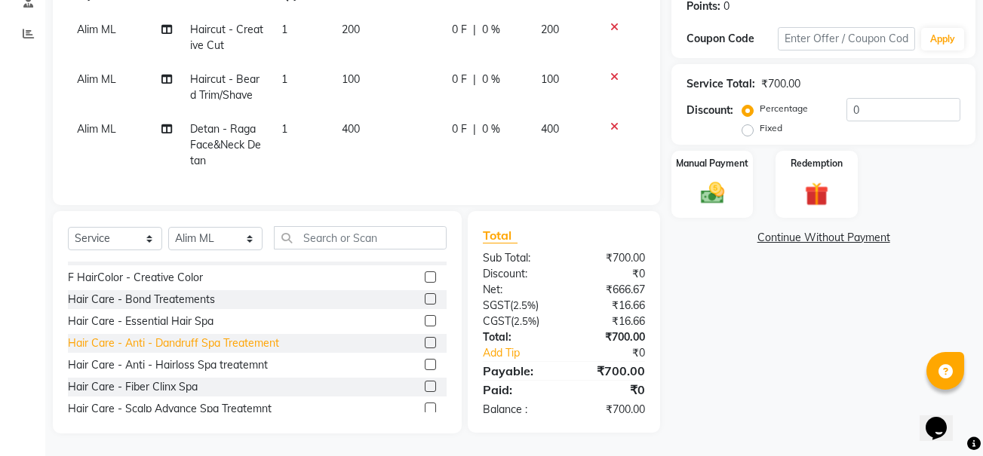
click at [272, 347] on div "Hair Care - Anti - Dandruff Spa Treatement" at bounding box center [173, 344] width 211 height 16
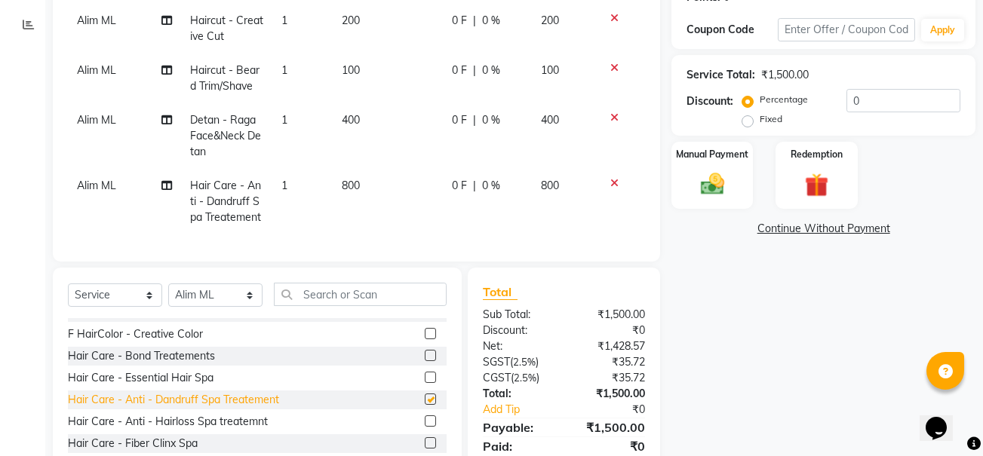
checkbox input "false"
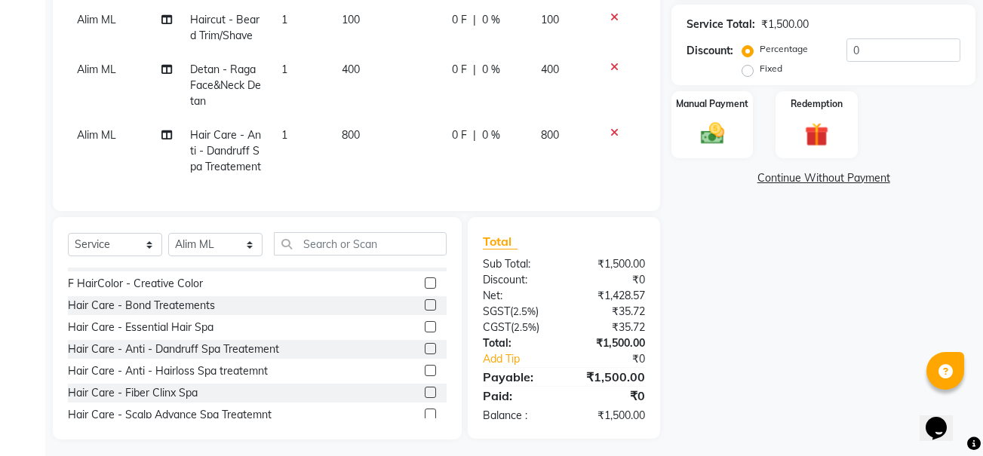
scroll to position [296, 0]
click at [425, 376] on label at bounding box center [430, 369] width 11 height 11
click at [425, 376] on input "checkbox" at bounding box center [430, 371] width 10 height 10
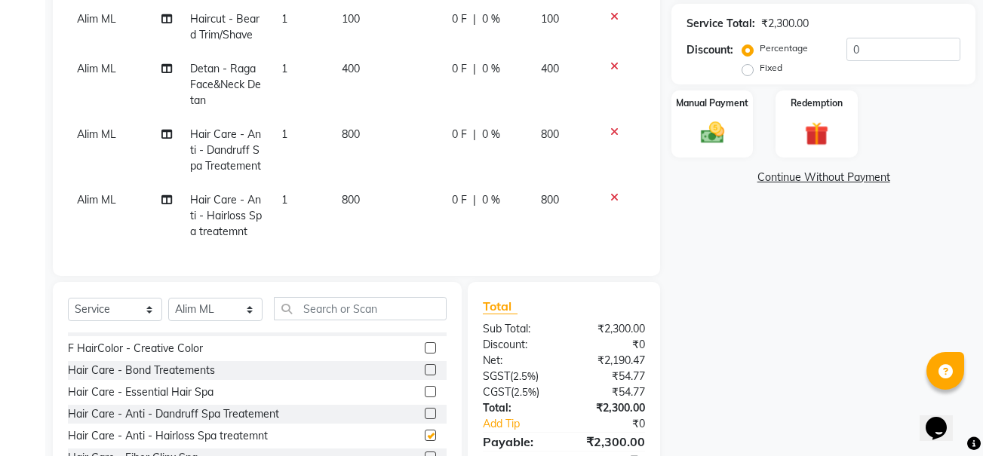
checkbox input "false"
click at [425, 419] on label at bounding box center [430, 413] width 11 height 11
click at [425, 419] on input "checkbox" at bounding box center [430, 415] width 10 height 10
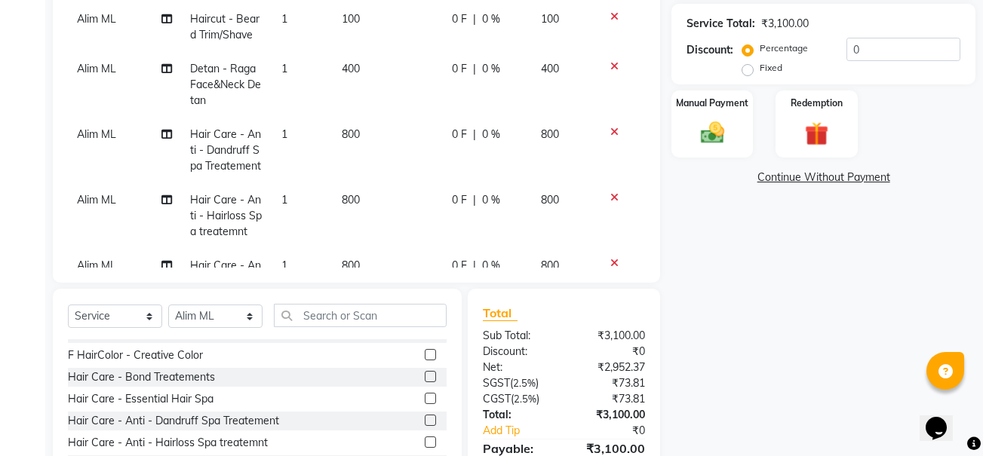
click at [425, 423] on label at bounding box center [430, 420] width 11 height 11
click at [425, 423] on input "checkbox" at bounding box center [430, 421] width 10 height 10
checkbox input "false"
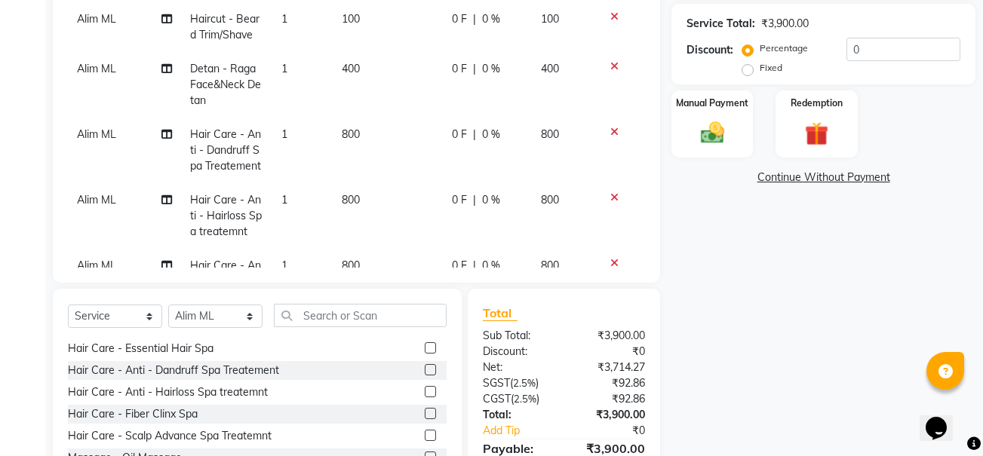
scroll to position [766, 0]
click at [425, 392] on label at bounding box center [430, 391] width 11 height 11
click at [425, 392] on input "checkbox" at bounding box center [430, 393] width 10 height 10
click at [425, 392] on label at bounding box center [430, 391] width 11 height 11
click at [425, 392] on input "checkbox" at bounding box center [430, 393] width 10 height 10
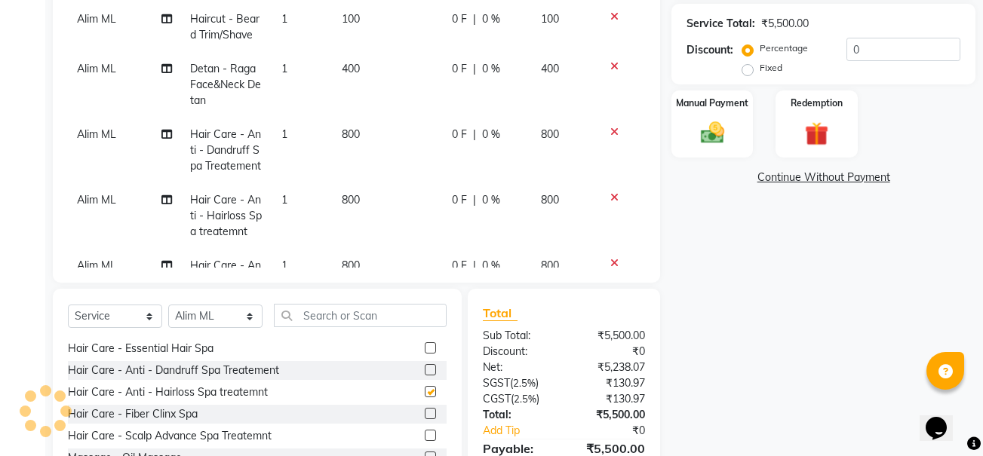
checkbox input "false"
click at [610, 194] on icon at bounding box center [614, 197] width 8 height 11
click at [610, 196] on icon at bounding box center [614, 197] width 8 height 11
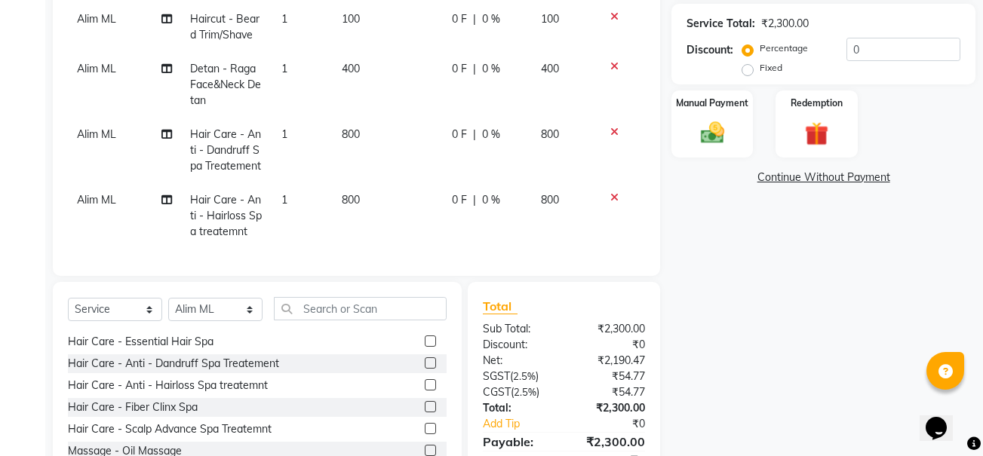
click at [612, 195] on icon at bounding box center [614, 197] width 8 height 11
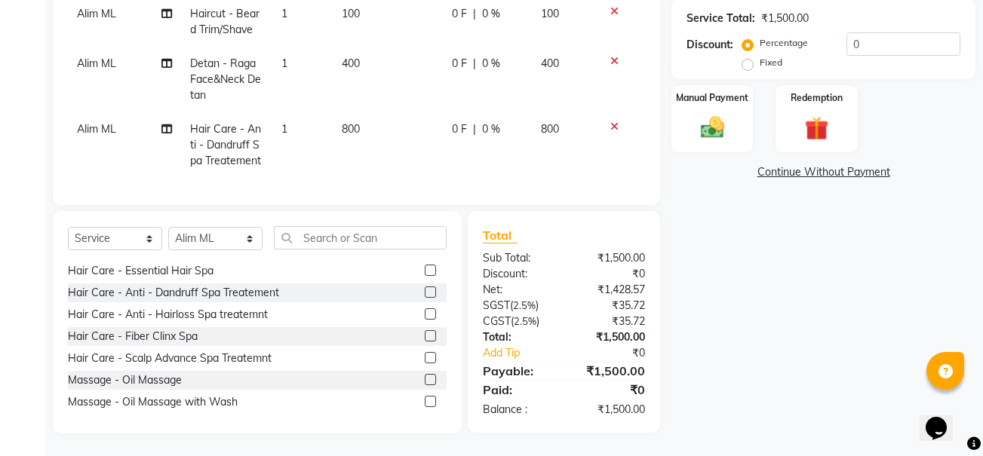
scroll to position [313, 0]
click at [425, 333] on label at bounding box center [430, 335] width 11 height 11
click at [425, 333] on input "checkbox" at bounding box center [430, 337] width 10 height 10
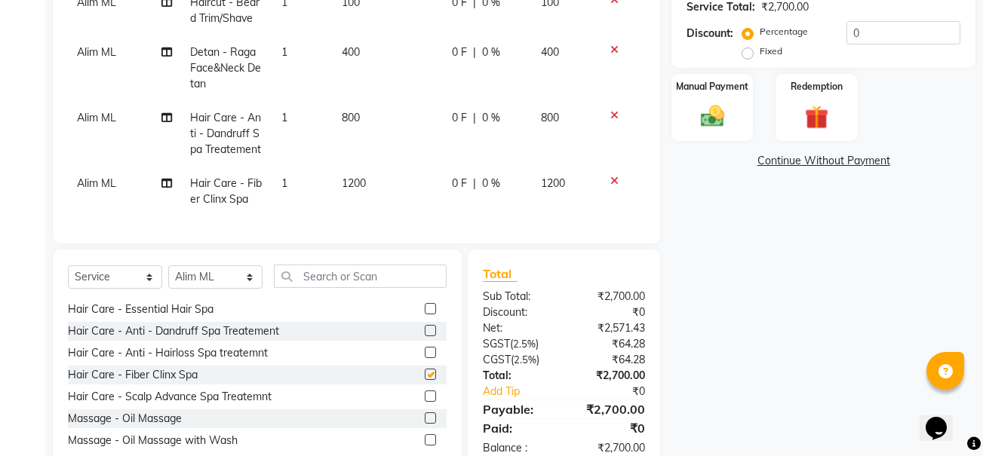
checkbox input "false"
click at [616, 180] on icon at bounding box center [614, 181] width 8 height 11
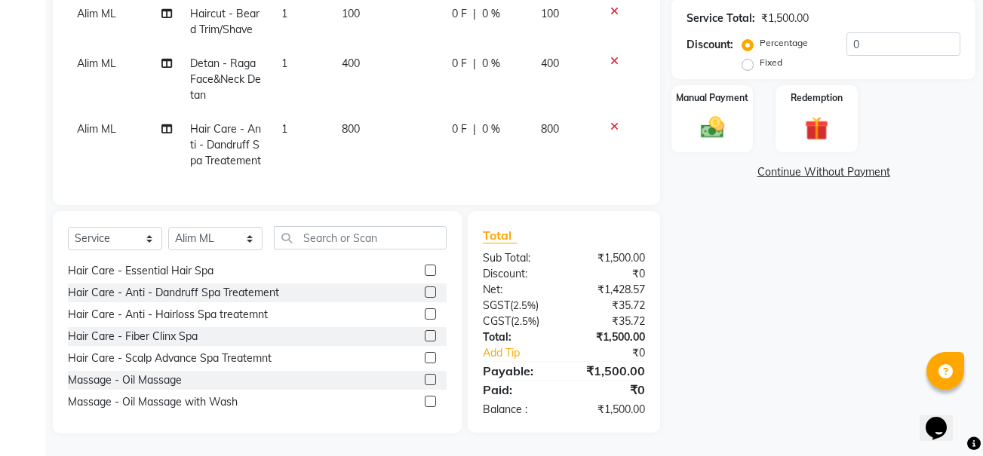
click at [355, 122] on span "800" at bounding box center [351, 129] width 18 height 14
select select "84818"
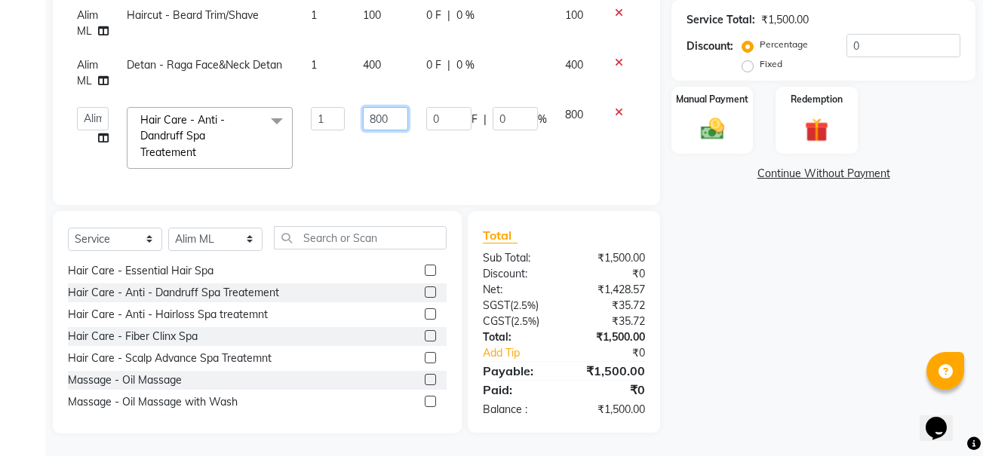
click at [392, 107] on input "800" at bounding box center [385, 118] width 45 height 23
click at [375, 107] on input "800" at bounding box center [385, 118] width 45 height 23
type input "700"
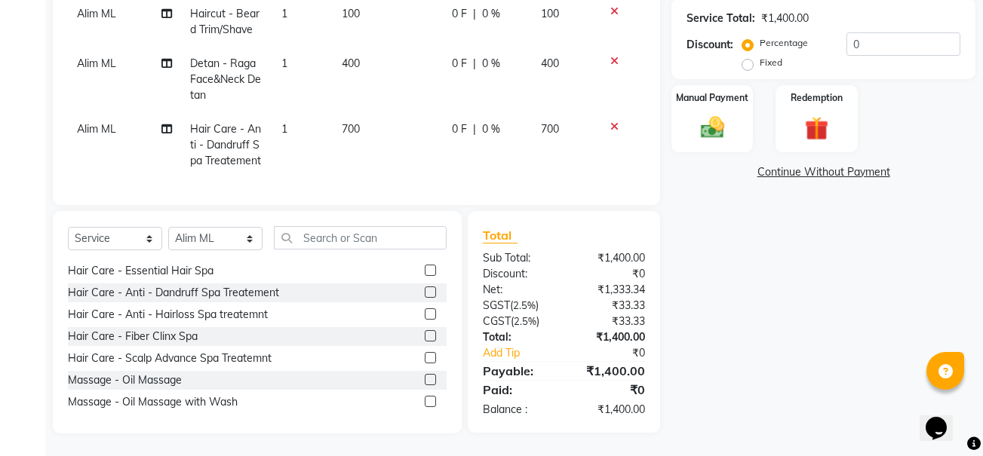
click at [570, 112] on td "700" at bounding box center [563, 145] width 63 height 66
select select "84818"
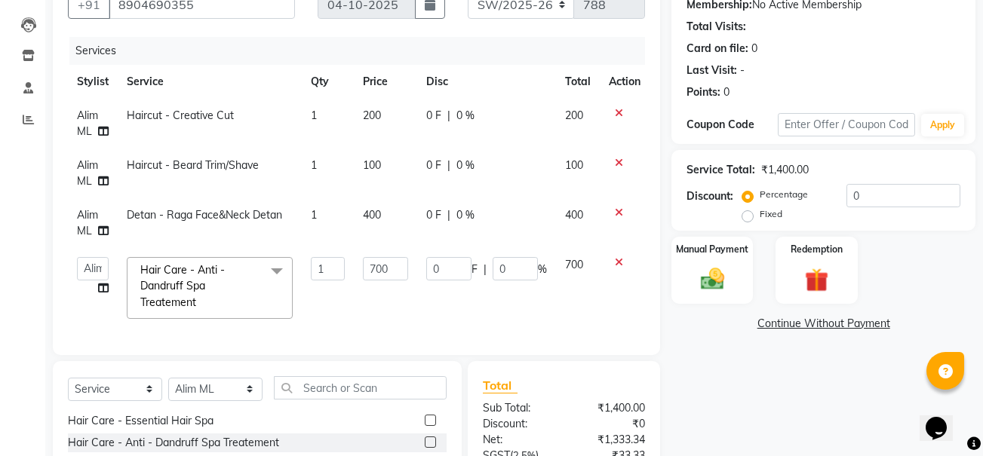
scroll to position [151, 0]
click at [441, 272] on input "0" at bounding box center [448, 268] width 45 height 23
type input "0"
type input "2"
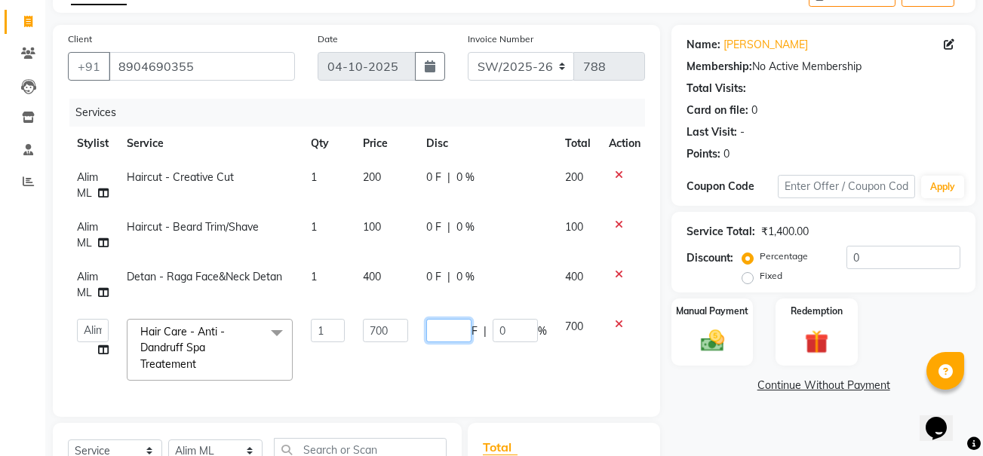
scroll to position [81, 0]
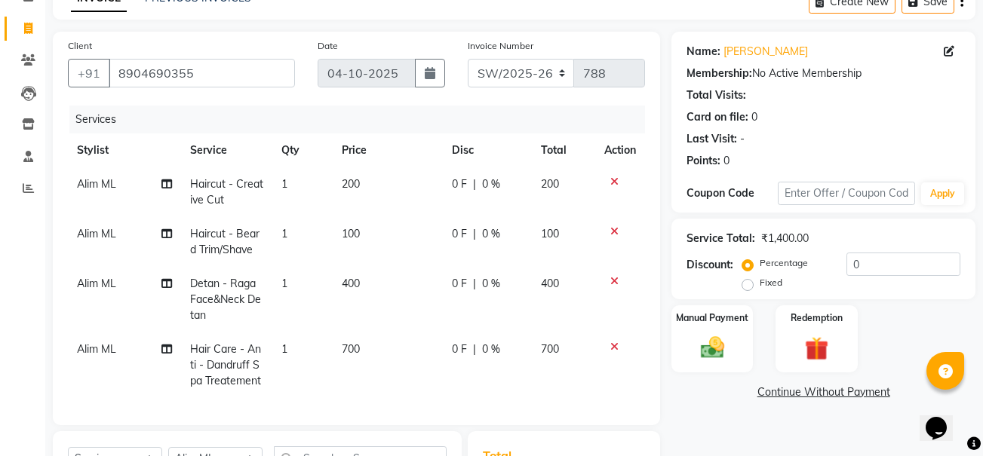
click at [452, 281] on div "0 F | 0 %" at bounding box center [487, 284] width 71 height 16
select select "84818"
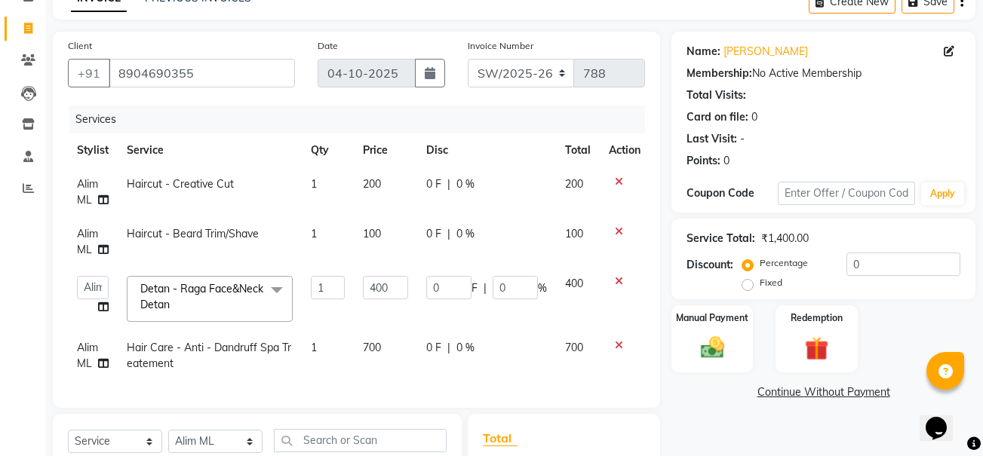
click at [580, 183] on span "200" at bounding box center [574, 184] width 18 height 14
select select "84818"
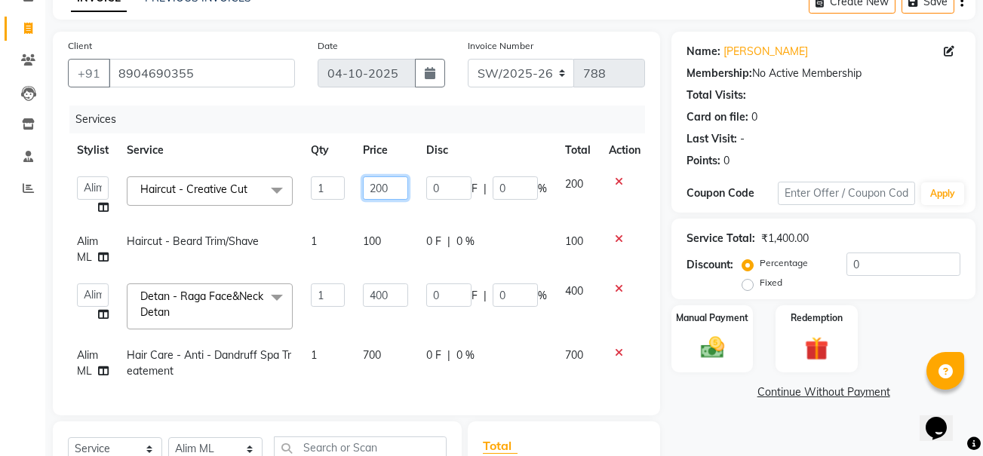
click at [389, 186] on input "200" at bounding box center [385, 188] width 45 height 23
type input "2"
type input "300"
click at [583, 190] on span "200" at bounding box center [574, 184] width 18 height 14
select select "84818"
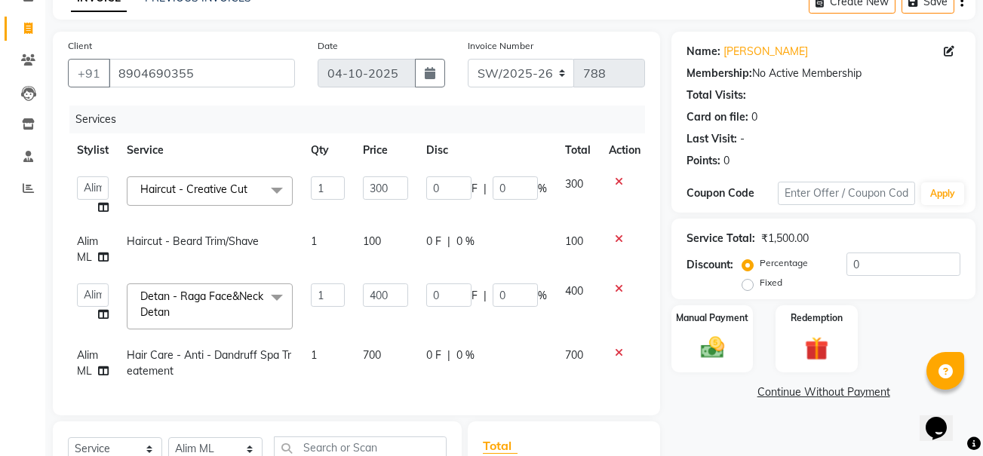
click at [616, 241] on icon at bounding box center [619, 239] width 8 height 11
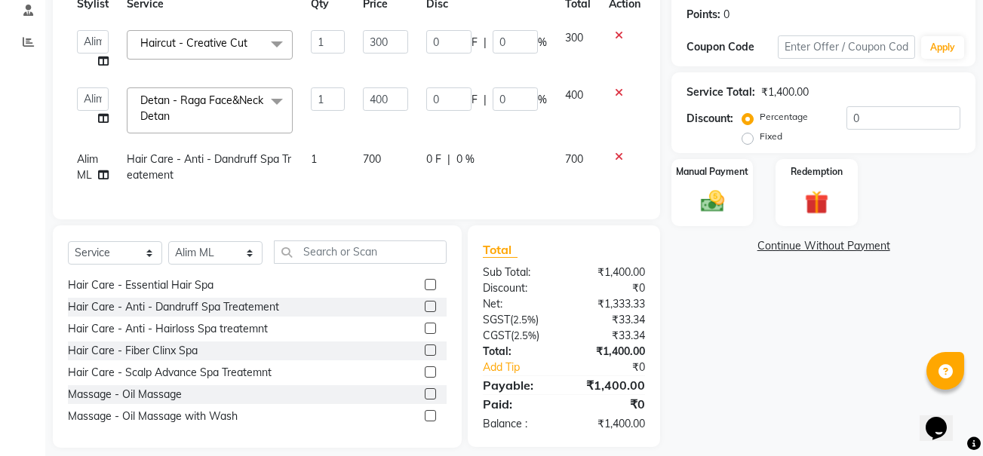
scroll to position [253, 0]
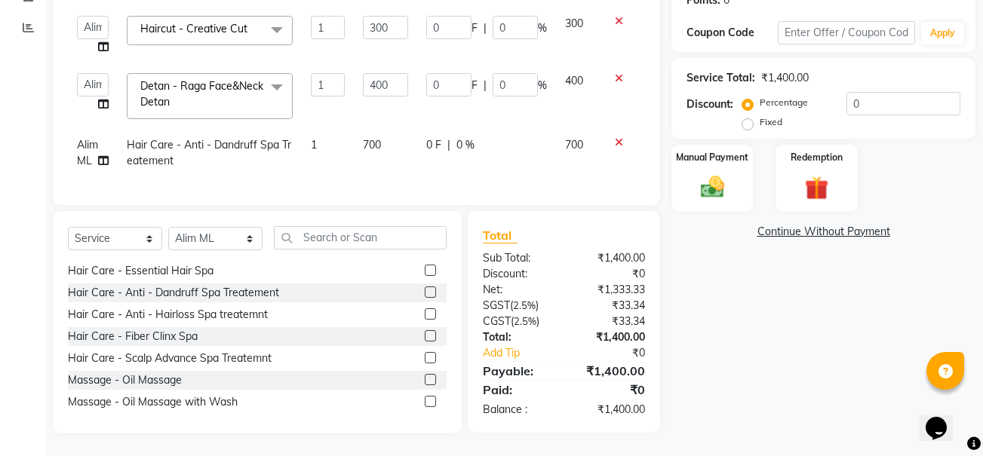
click at [425, 313] on label at bounding box center [430, 314] width 11 height 11
click at [425, 313] on input "checkbox" at bounding box center [430, 315] width 10 height 10
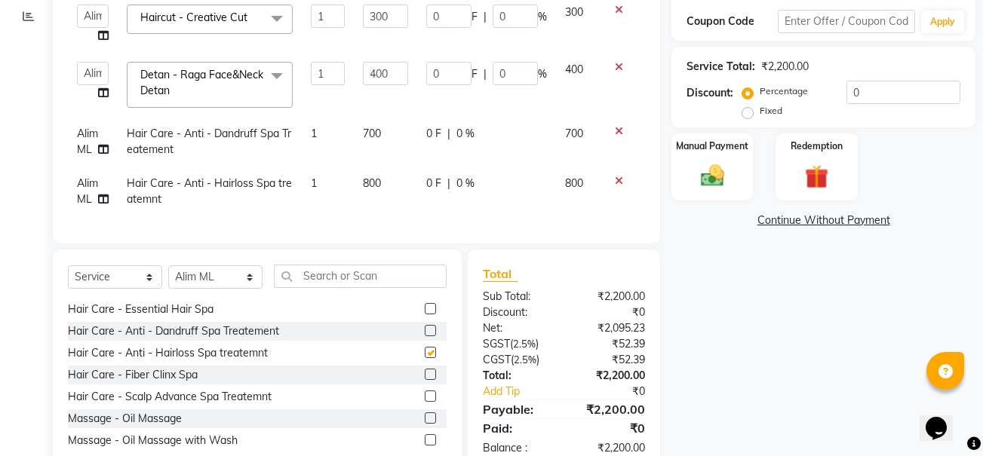
checkbox input "false"
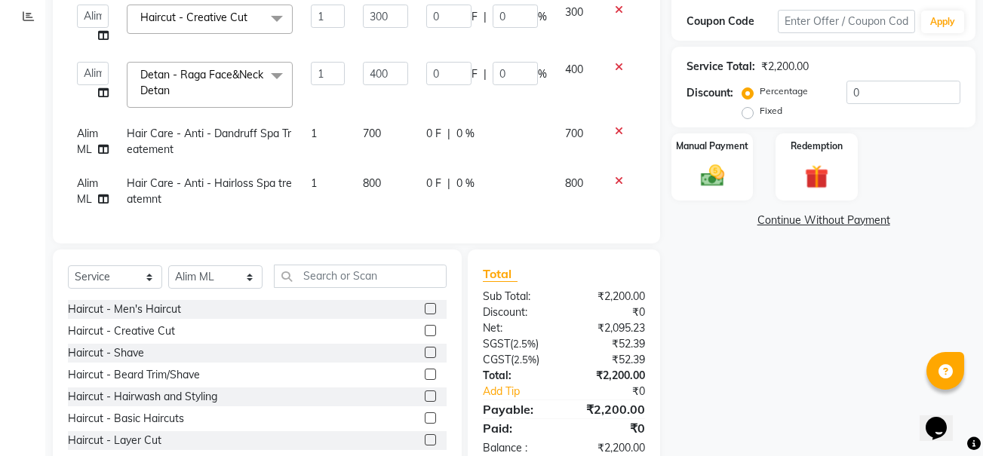
scroll to position [251, 0]
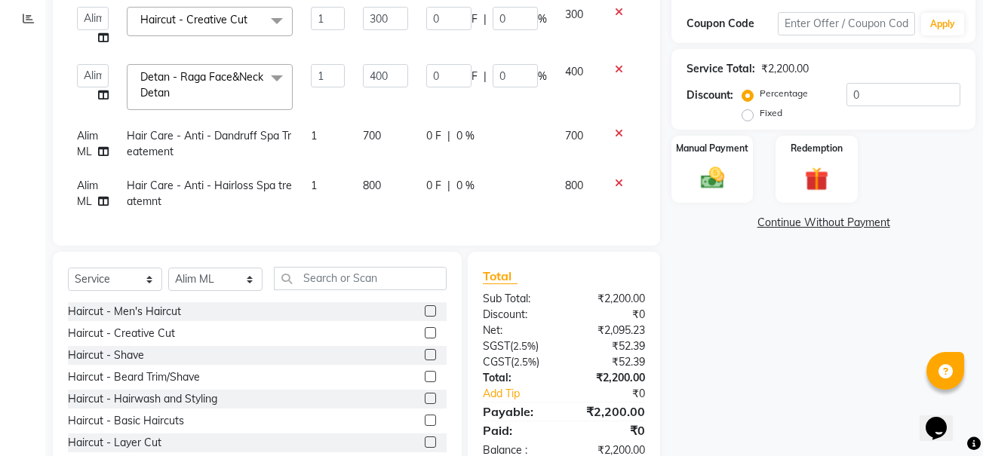
click at [615, 180] on icon at bounding box center [619, 183] width 8 height 11
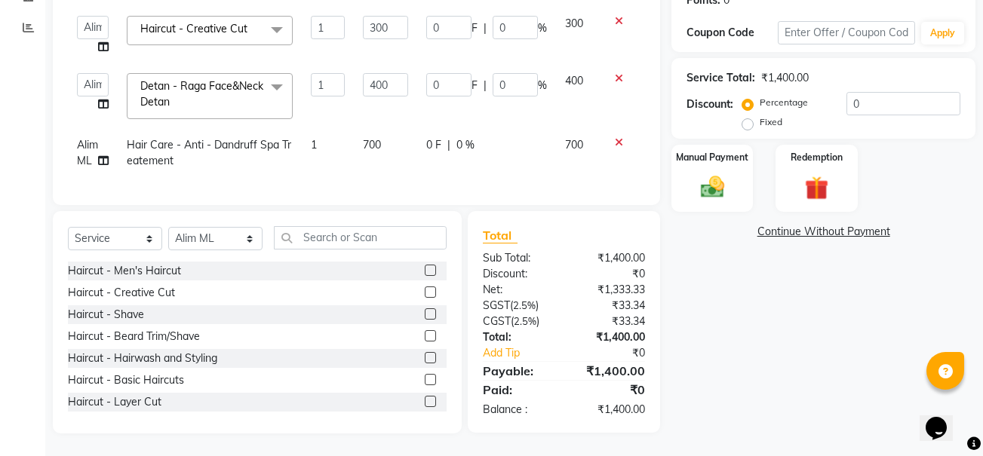
click at [425, 341] on label at bounding box center [430, 335] width 11 height 11
click at [425, 341] on input "checkbox" at bounding box center [430, 337] width 10 height 10
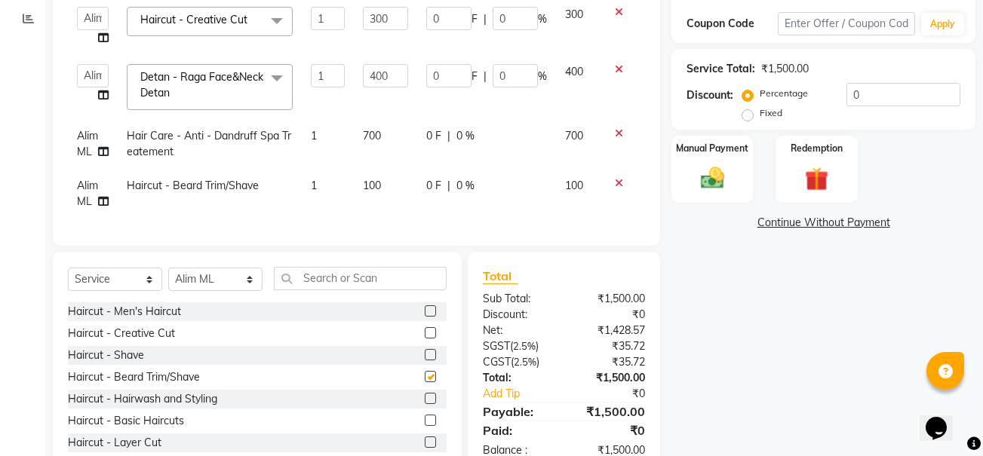
checkbox input "false"
click at [395, 17] on input "300" at bounding box center [385, 18] width 45 height 23
type input "3"
type input "200"
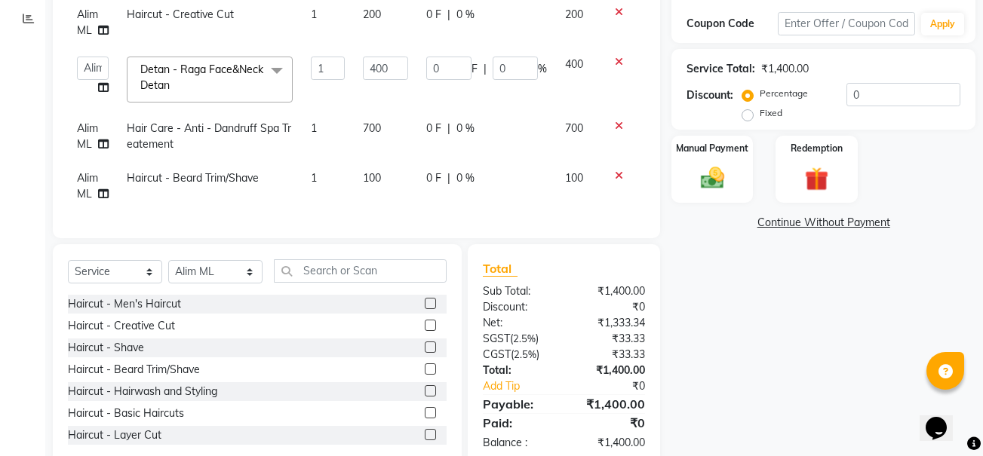
click at [585, 11] on td "200" at bounding box center [578, 23] width 44 height 50
select select "84818"
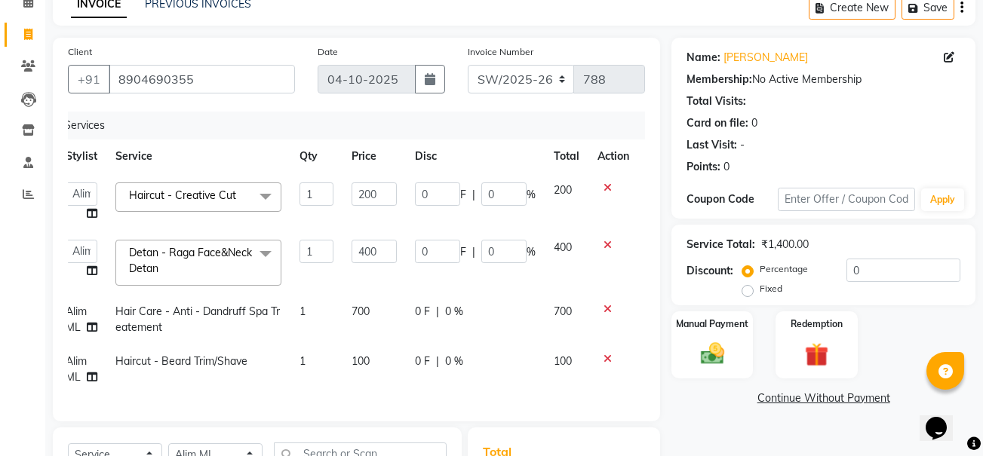
scroll to position [78, 0]
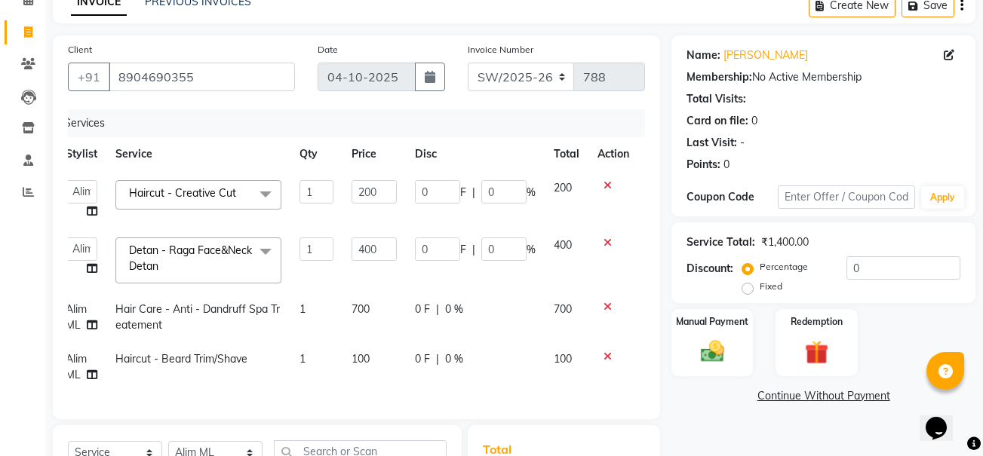
click at [438, 360] on span "|" at bounding box center [437, 360] width 3 height 16
select select "84818"
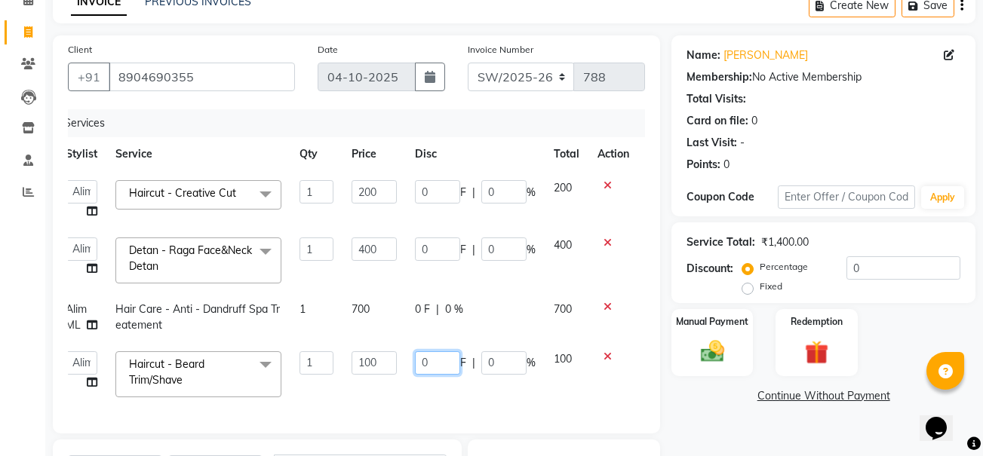
click at [427, 366] on input "0" at bounding box center [437, 363] width 45 height 23
type input "200"
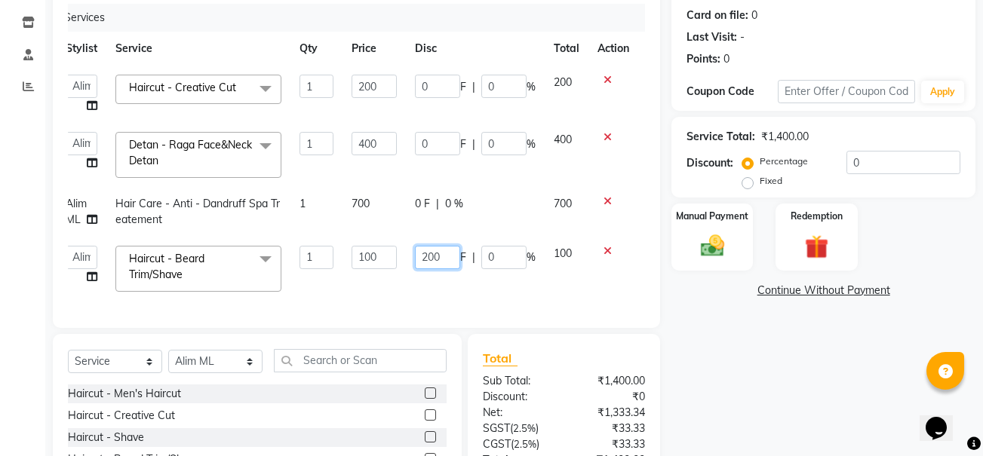
scroll to position [186, 0]
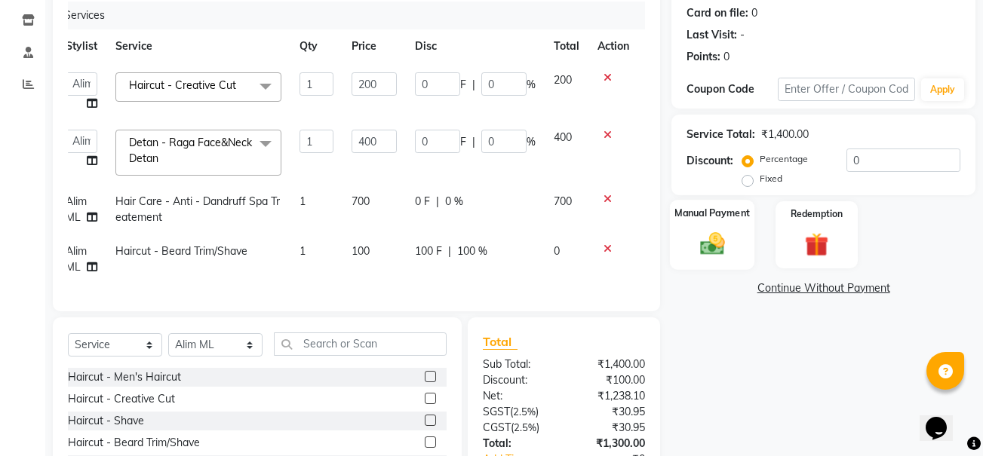
click at [713, 237] on img at bounding box center [713, 243] width 40 height 29
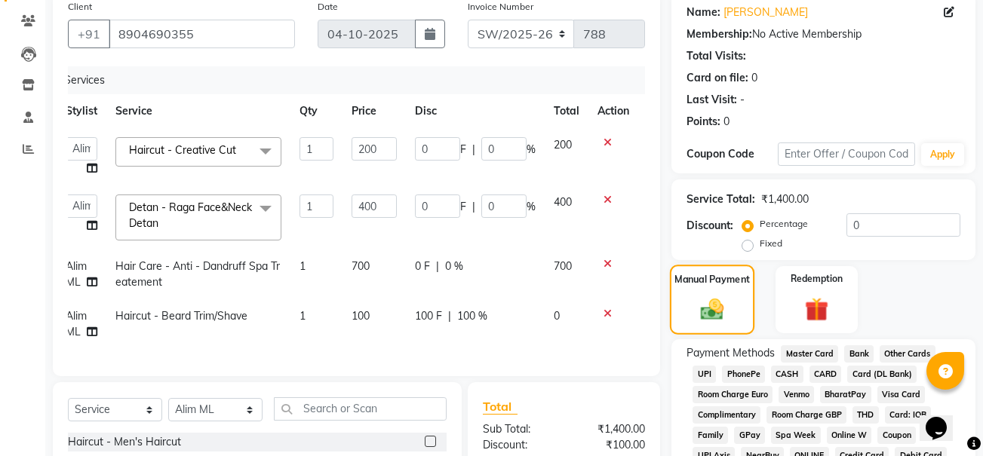
scroll to position [129, 0]
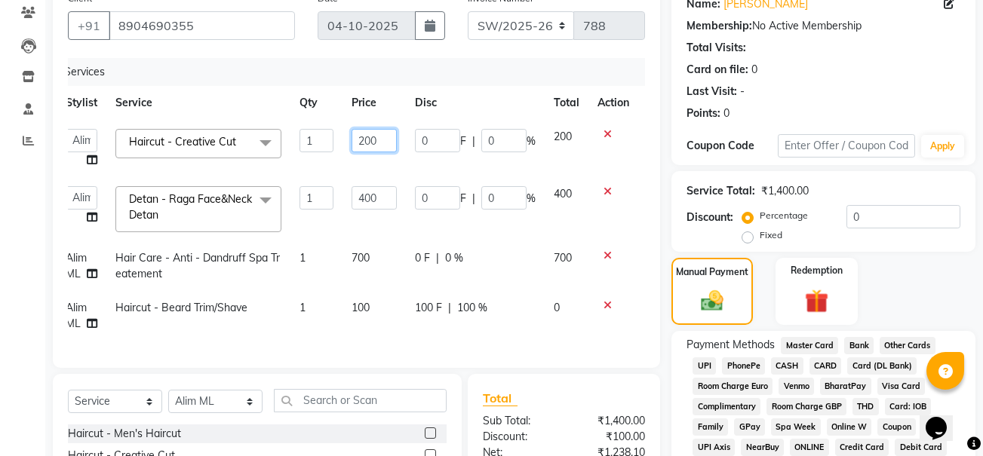
click at [377, 142] on input "200" at bounding box center [374, 140] width 45 height 23
type input "2"
type input "300"
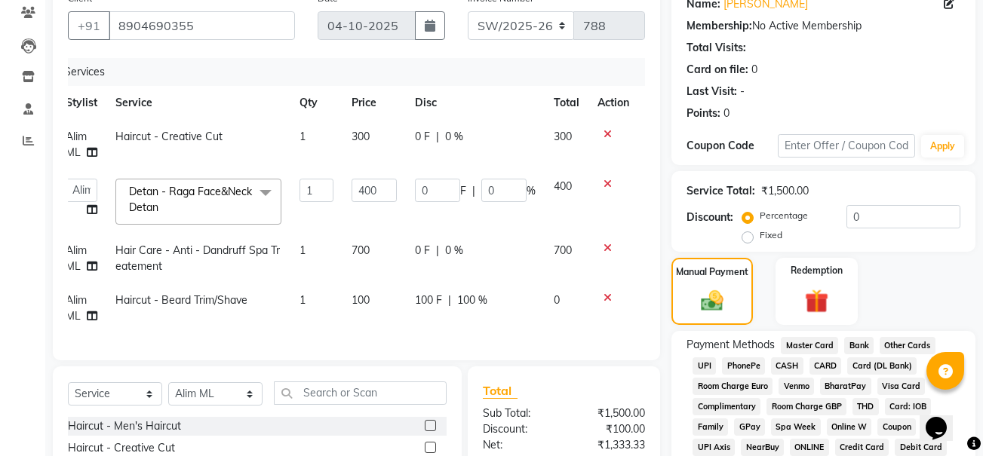
click at [573, 135] on td "300" at bounding box center [567, 145] width 44 height 50
select select "84818"
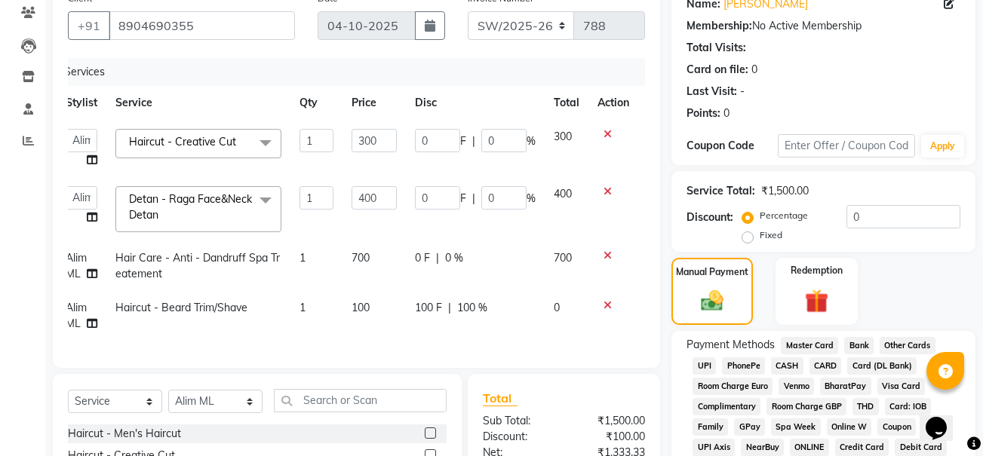
click at [708, 366] on span "UPI" at bounding box center [704, 366] width 23 height 17
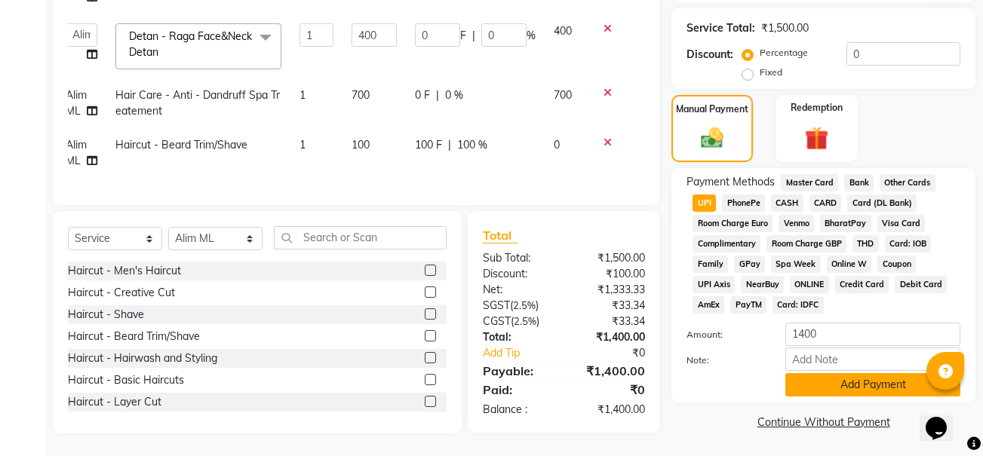
click at [846, 374] on button "Add Payment" at bounding box center [872, 384] width 175 height 23
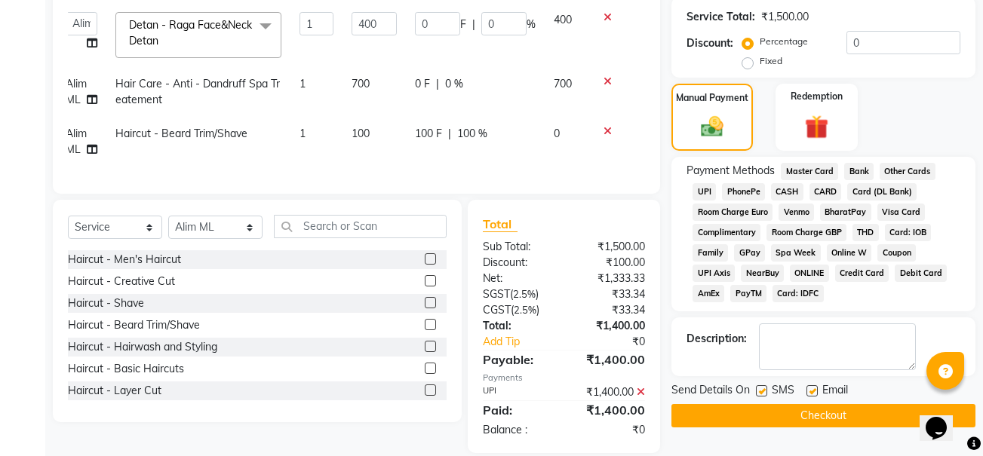
click at [811, 416] on button "Checkout" at bounding box center [823, 415] width 304 height 23
